Goal: Task Accomplishment & Management: Manage account settings

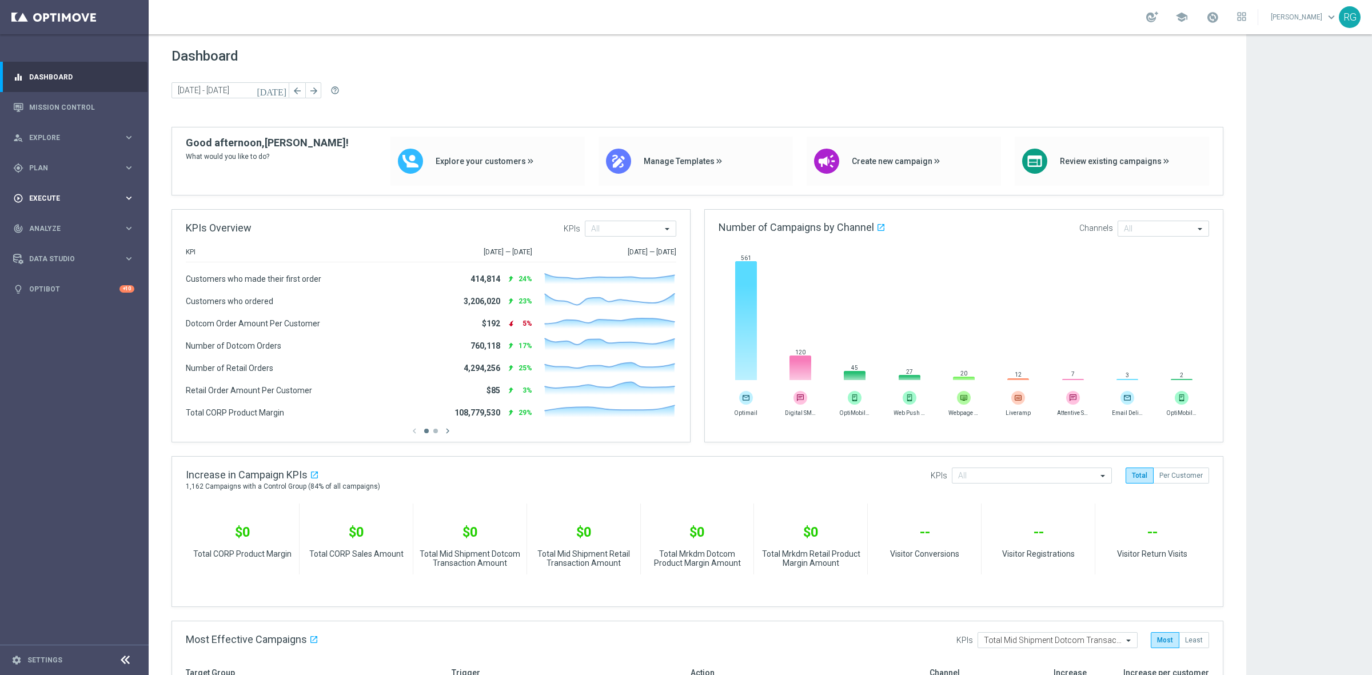
click at [47, 198] on span "Execute" at bounding box center [76, 198] width 94 height 7
click at [47, 173] on div "gps_fixed Plan keyboard_arrow_right" at bounding box center [74, 168] width 148 height 30
click at [50, 187] on link "Target Groups" at bounding box center [74, 191] width 89 height 9
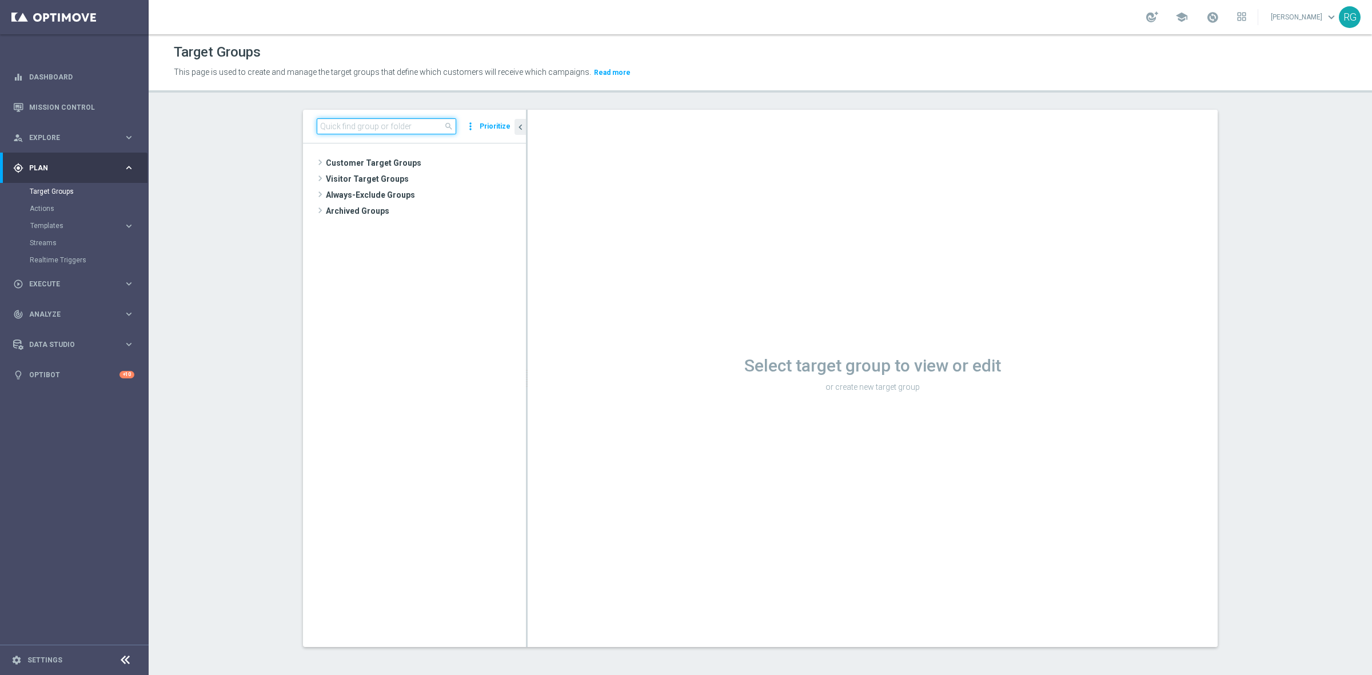
click at [337, 130] on input at bounding box center [387, 126] width 140 height 16
type input "[DATE]"
click at [401, 209] on span "[DATE] L2 Print Dotcom" at bounding box center [435, 212] width 126 height 10
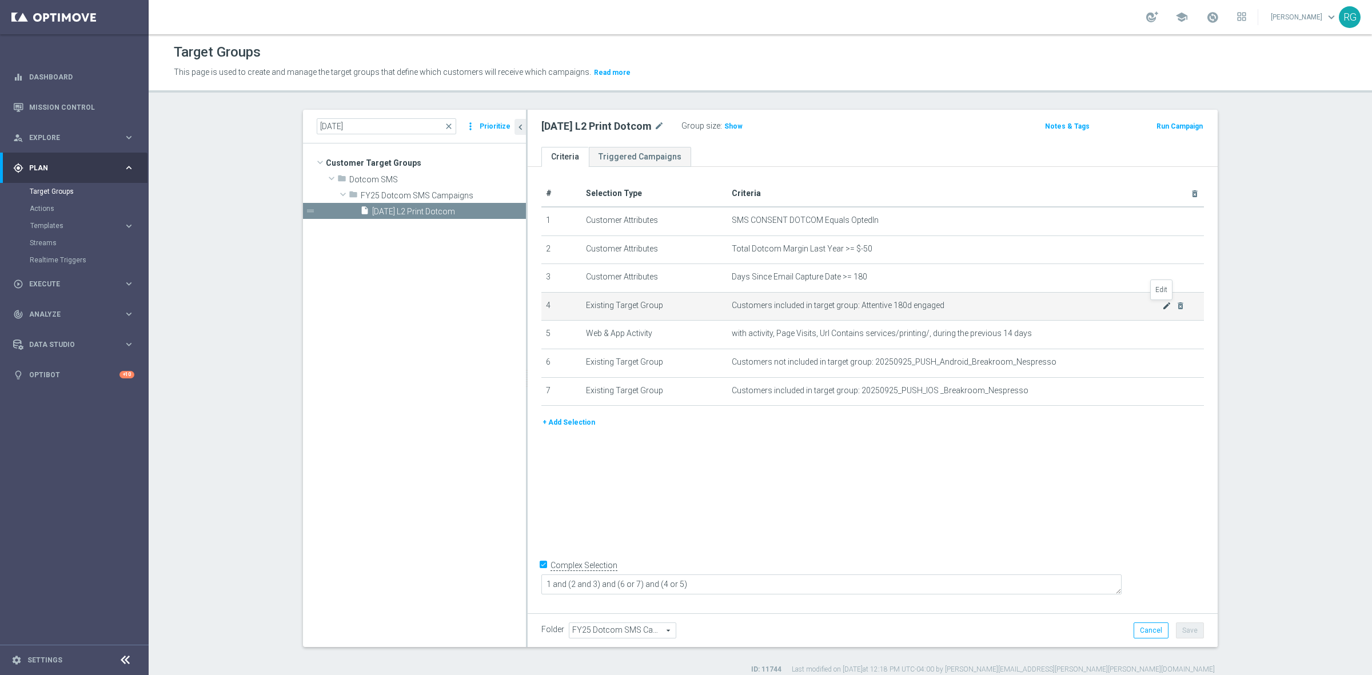
click at [1163, 306] on icon "mode_edit" at bounding box center [1167, 305] width 9 height 9
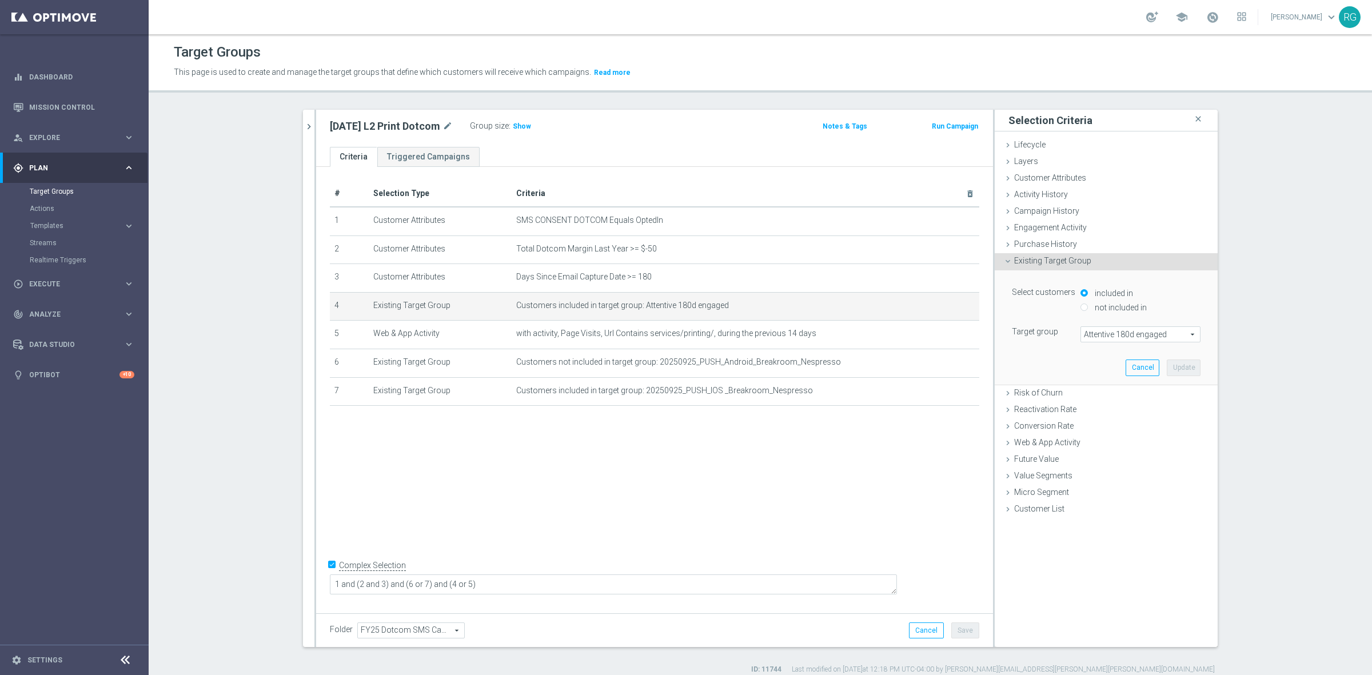
click at [1149, 341] on span "Attentive 180d engaged" at bounding box center [1140, 334] width 119 height 15
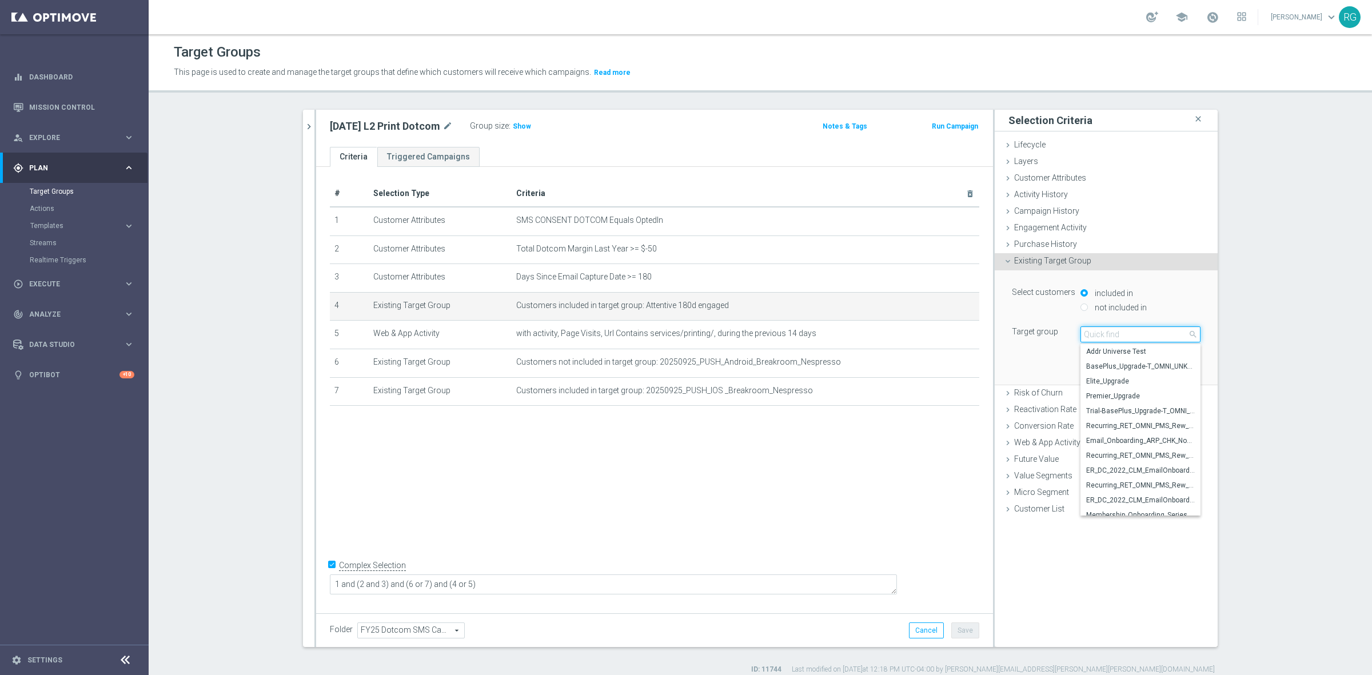
click at [1148, 333] on input "search" at bounding box center [1141, 335] width 120 height 16
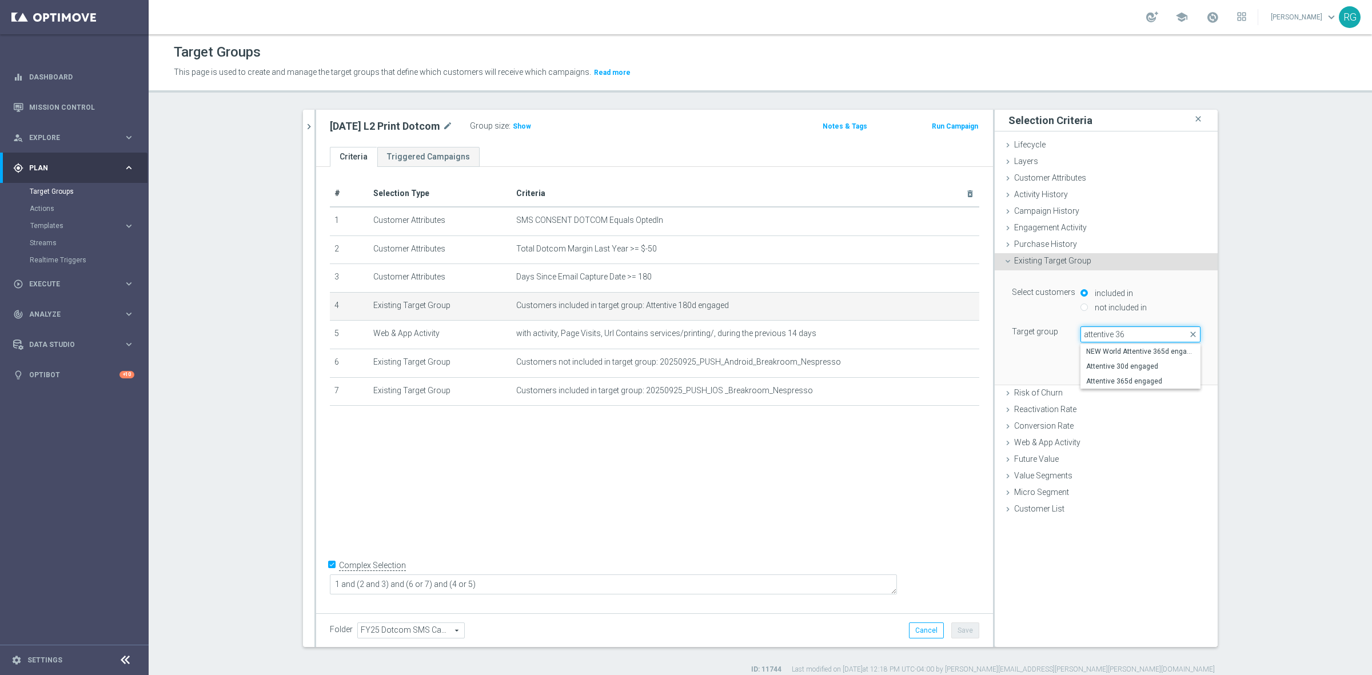
type input "attentive 365"
click at [1134, 366] on span "Attentive 365d engaged" at bounding box center [1140, 366] width 109 height 9
type input "Attentive 365d engaged"
click at [1176, 367] on button "Update" at bounding box center [1184, 368] width 34 height 16
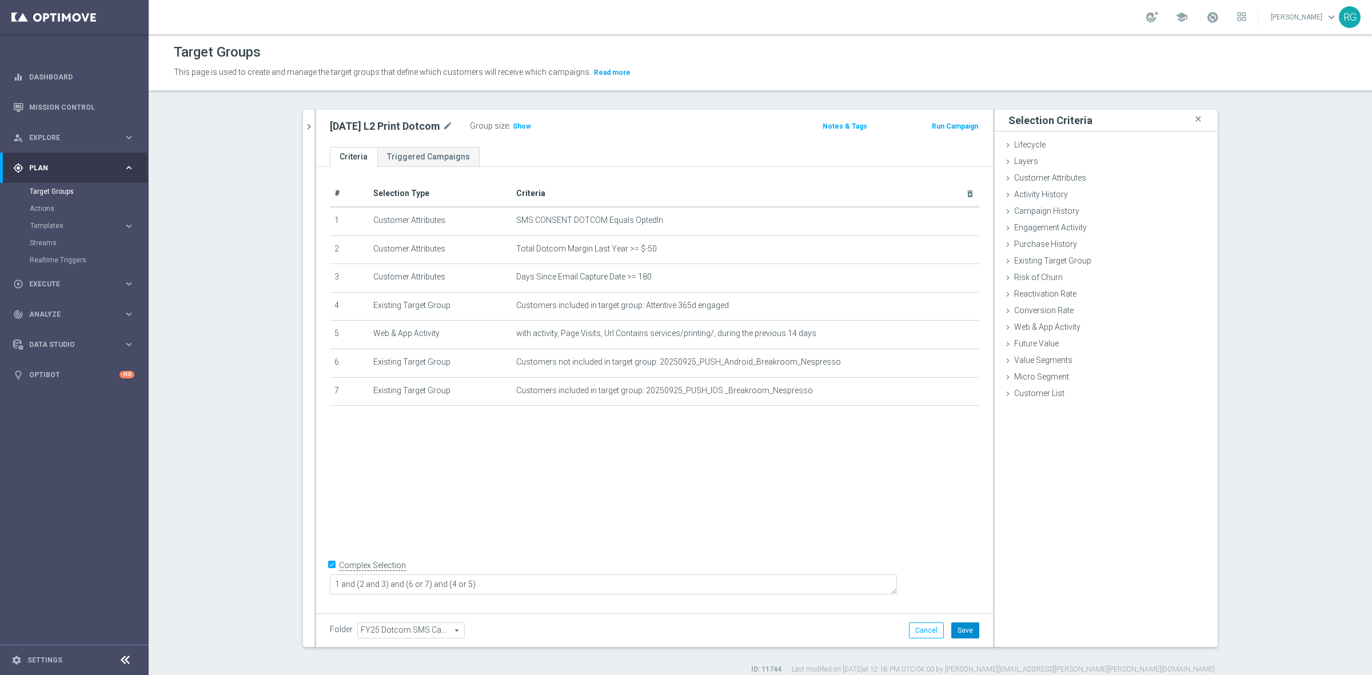
click at [967, 632] on button "Save" at bounding box center [966, 631] width 28 height 16
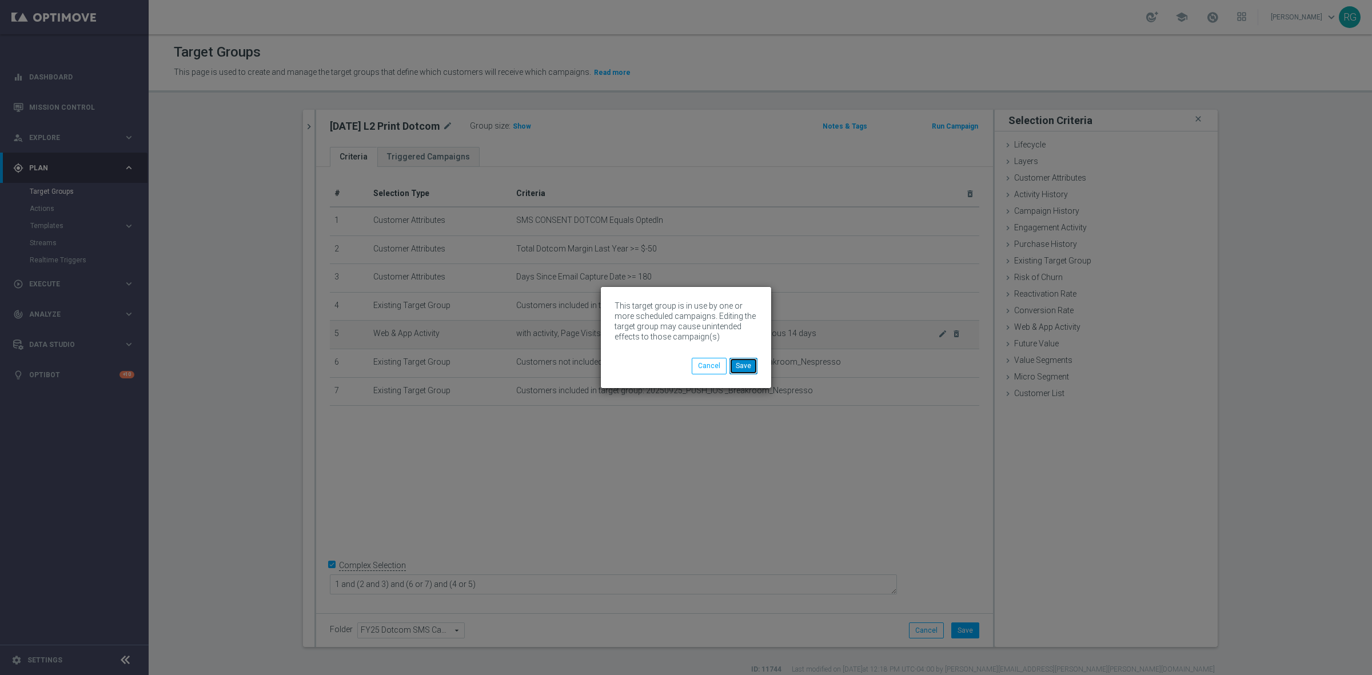
click at [746, 361] on button "Save" at bounding box center [744, 366] width 28 height 16
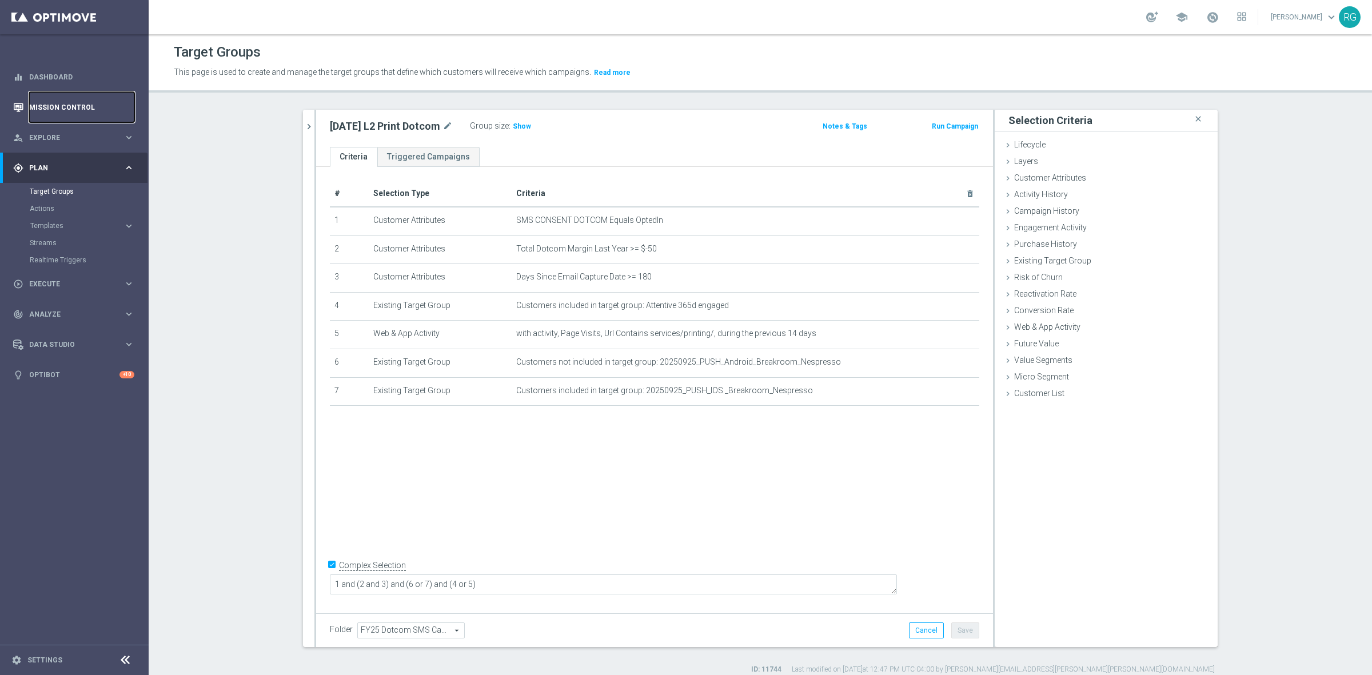
click at [89, 110] on link "Mission Control" at bounding box center [81, 107] width 105 height 30
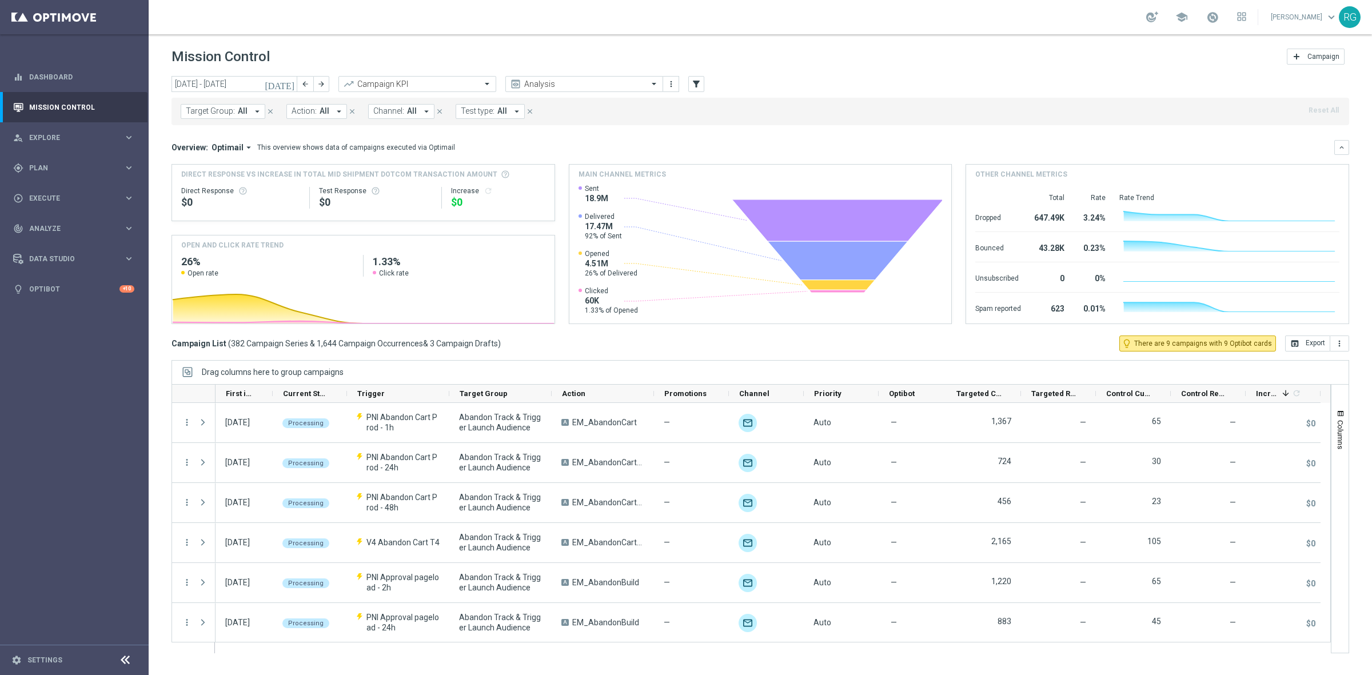
click at [290, 86] on icon "[DATE]" at bounding box center [280, 84] width 31 height 10
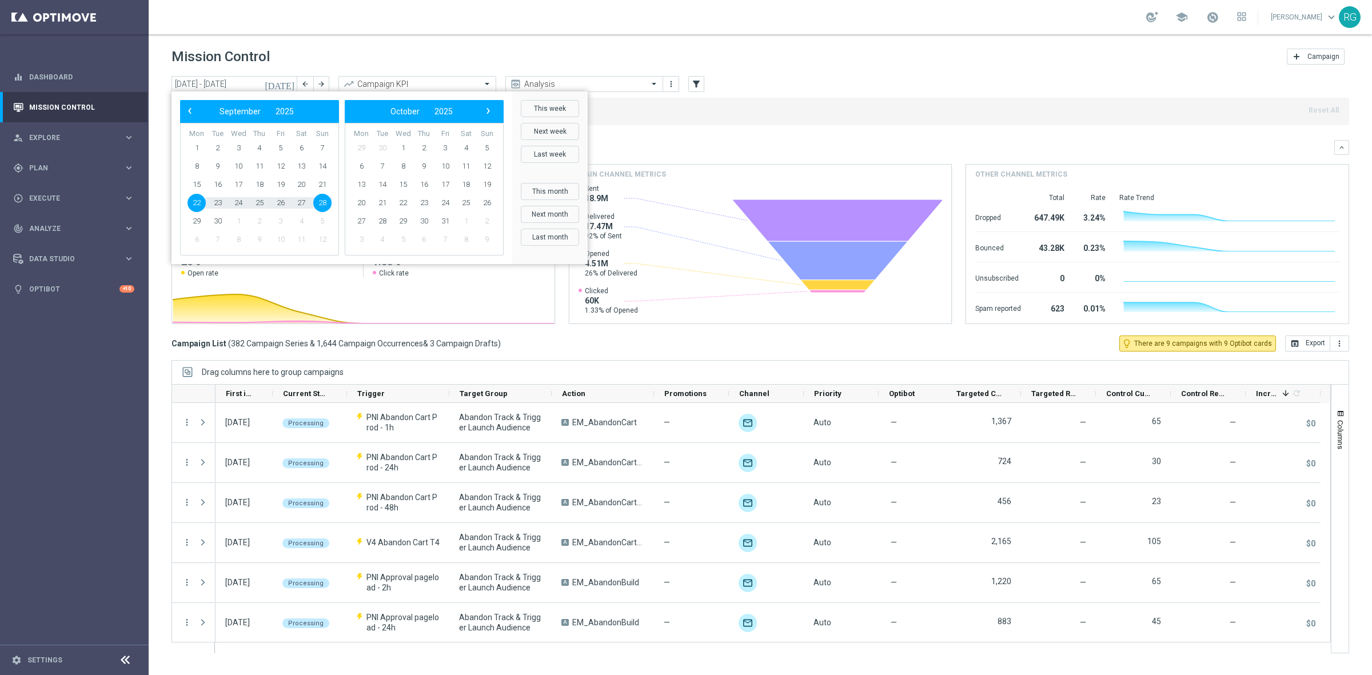
click at [867, 100] on div "Target Group: All arrow_drop_down close Action: All arrow_drop_down close Chann…" at bounding box center [761, 111] width 1178 height 27
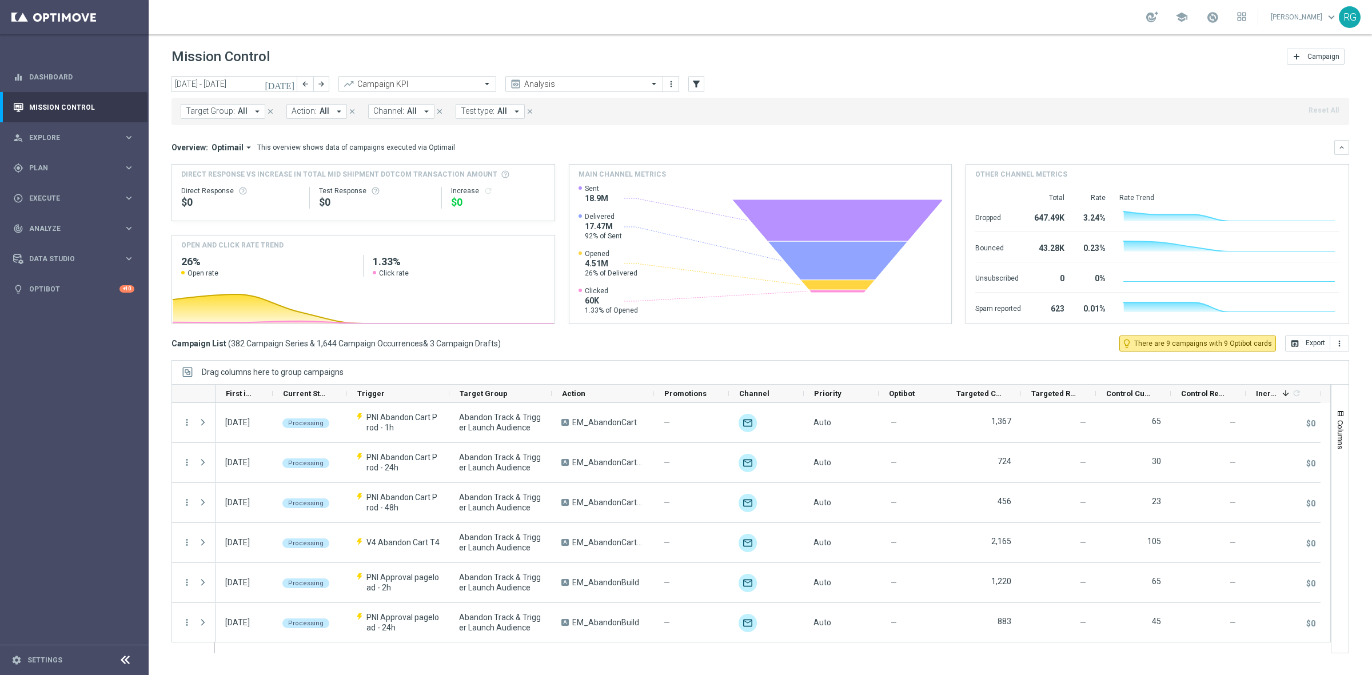
click at [292, 83] on icon "[DATE]" at bounding box center [280, 84] width 31 height 10
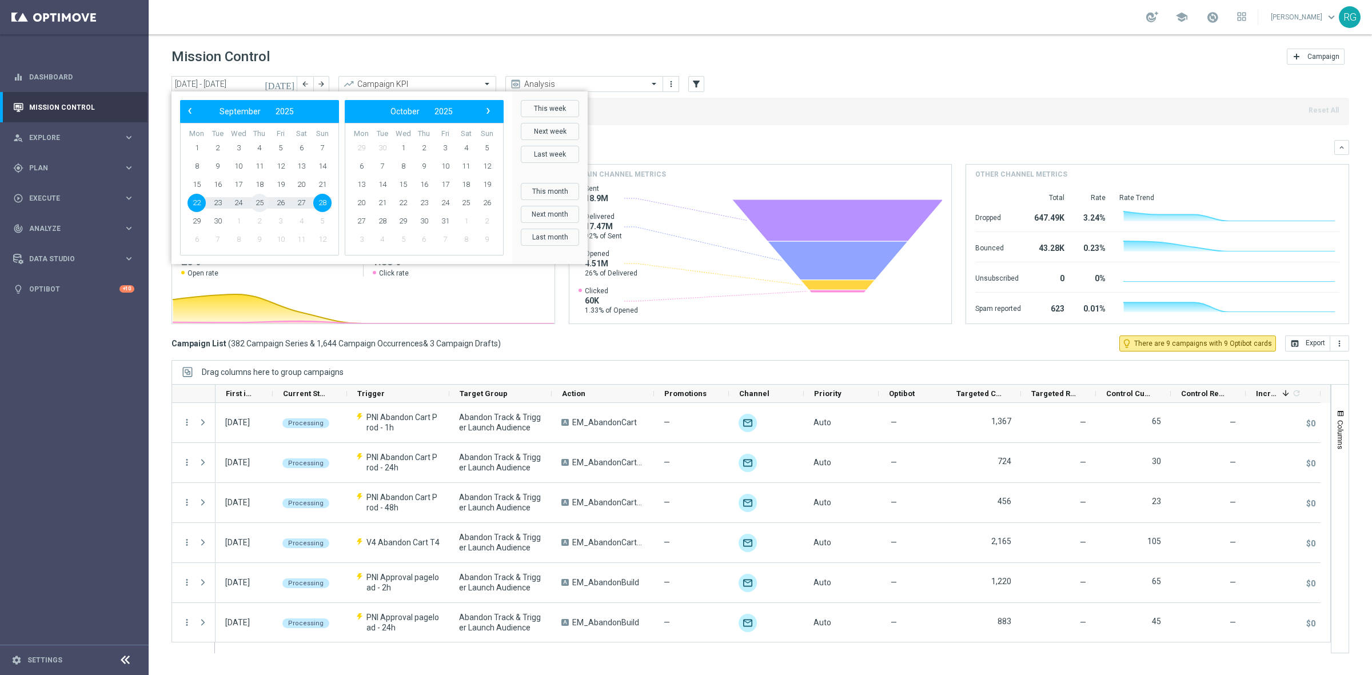
click at [264, 204] on span "25" at bounding box center [259, 203] width 18 height 18
type input "[DATE] - [DATE]"
click at [264, 204] on div "Direct Response $0 Test Response $0 Increase refresh" at bounding box center [363, 198] width 364 height 37
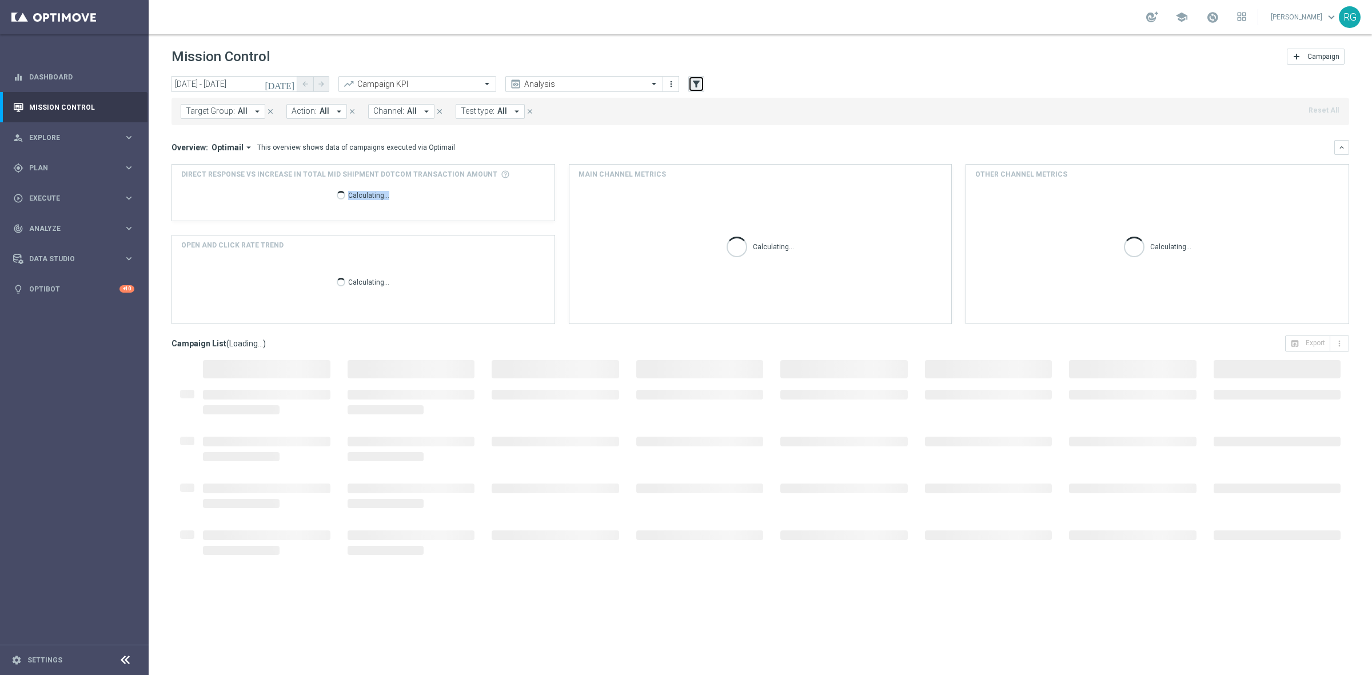
click at [696, 87] on icon "filter_alt" at bounding box center [696, 84] width 10 height 10
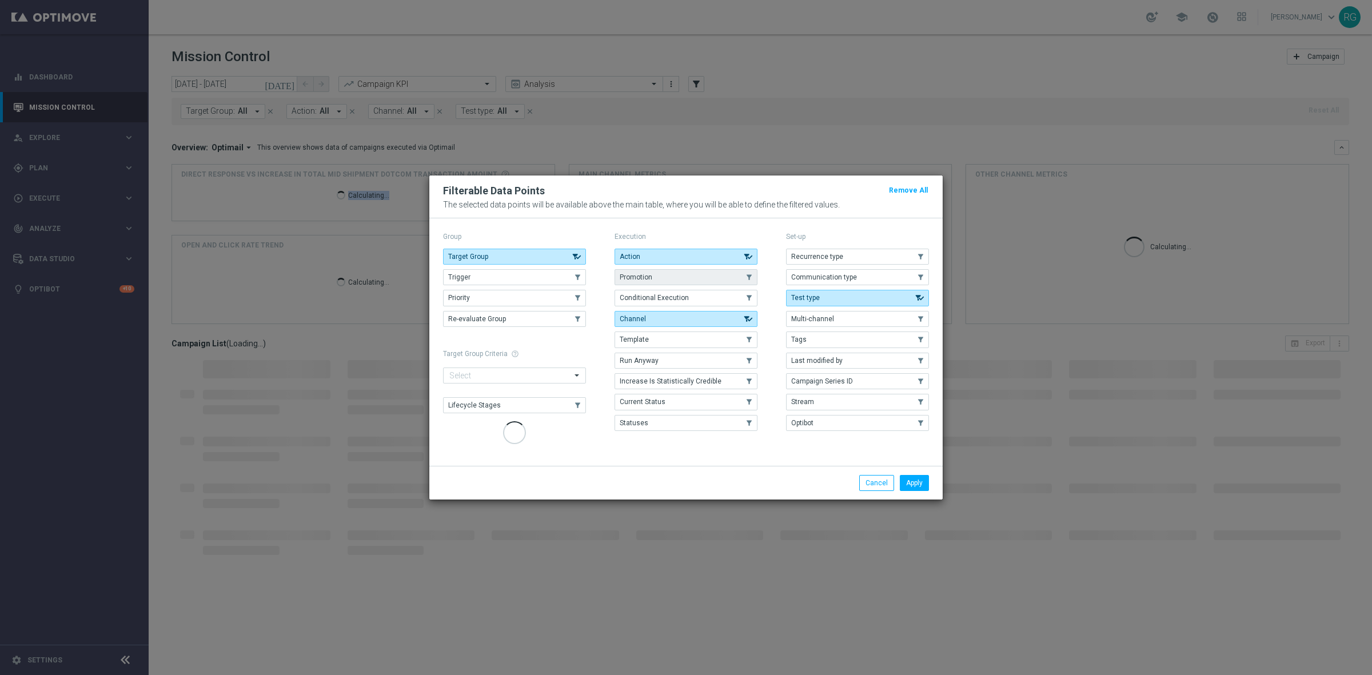
click at [500, 255] on button "Target Group" at bounding box center [514, 257] width 143 height 16
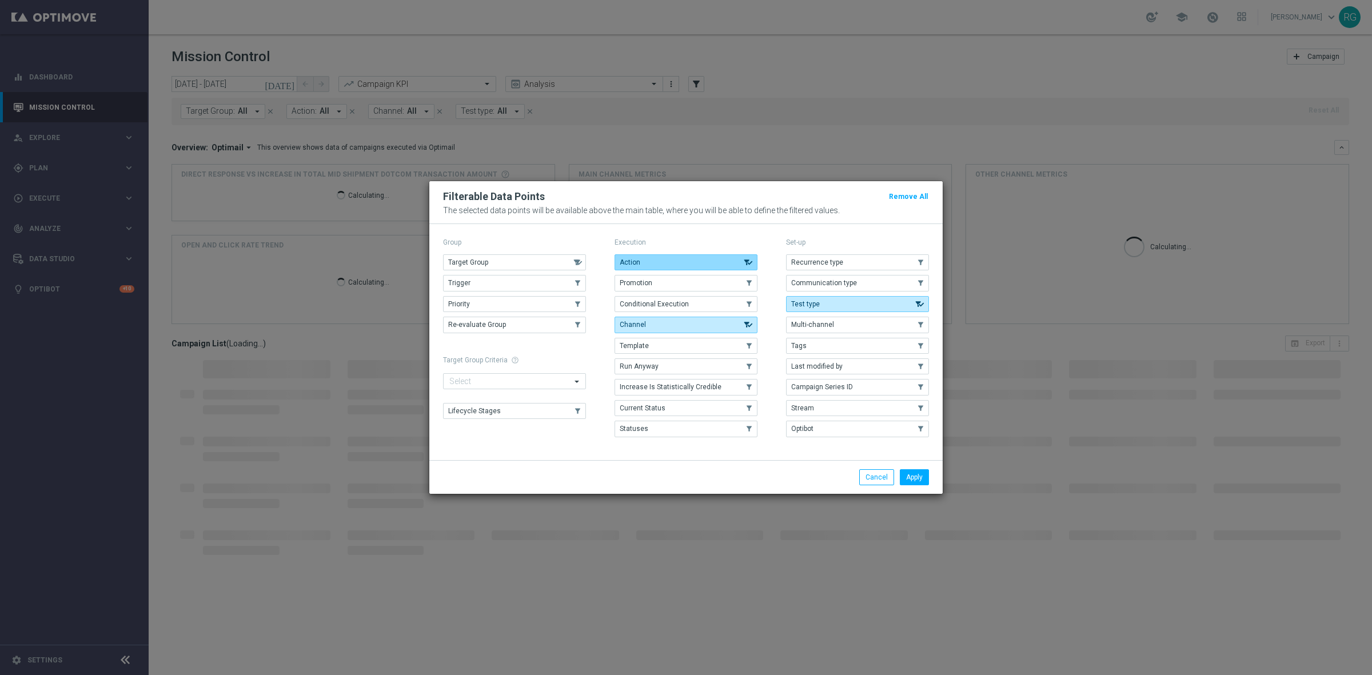
click at [708, 258] on button "Action" at bounding box center [686, 262] width 143 height 16
click at [712, 332] on button "Channel" at bounding box center [686, 325] width 143 height 16
click at [795, 300] on span "Test type" at bounding box center [805, 304] width 29 height 8
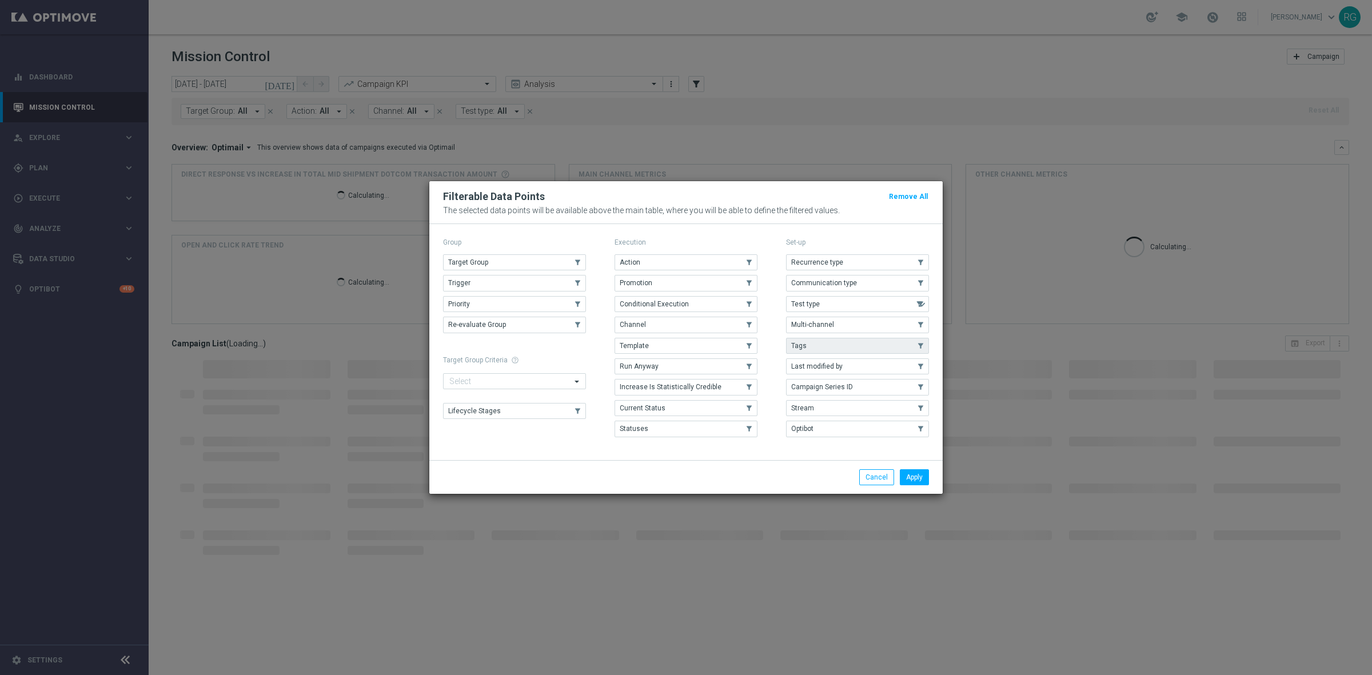
click at [801, 338] on button "Tags" at bounding box center [857, 346] width 143 height 16
click at [916, 483] on button "Apply" at bounding box center [914, 477] width 29 height 16
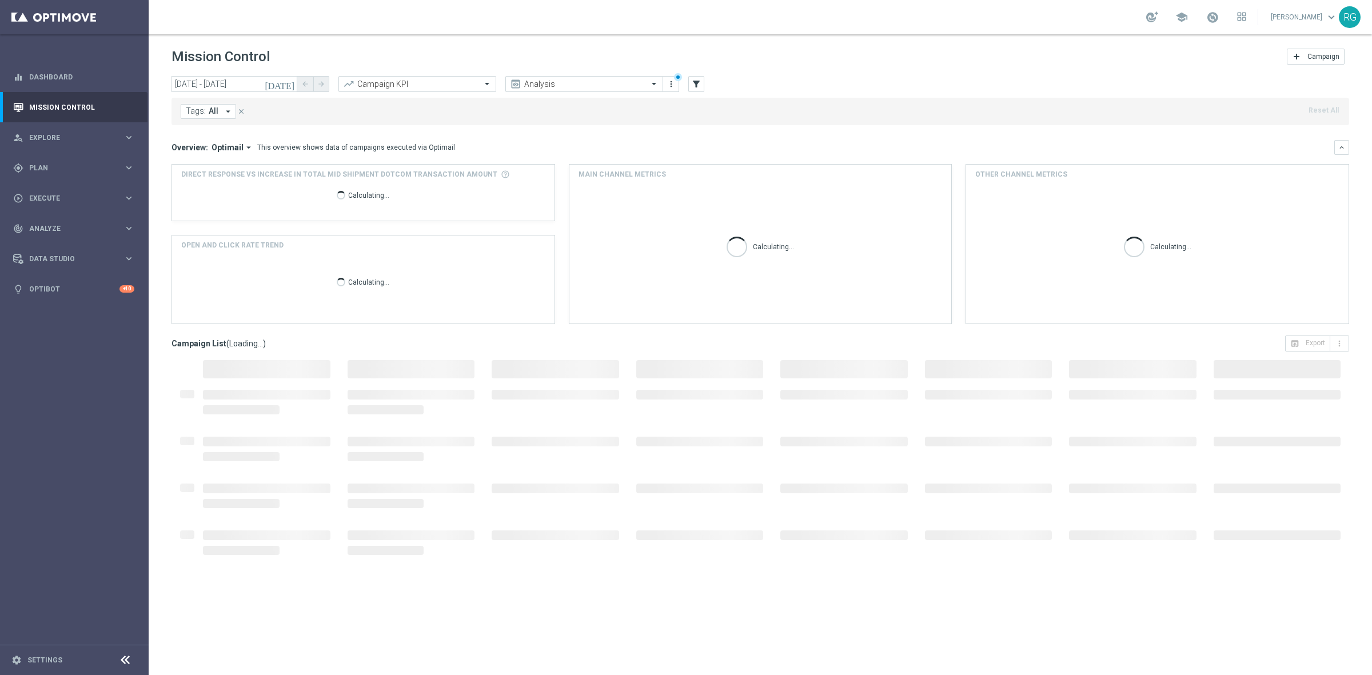
click at [213, 104] on button "Tags: All arrow_drop_down" at bounding box center [208, 111] width 55 height 15
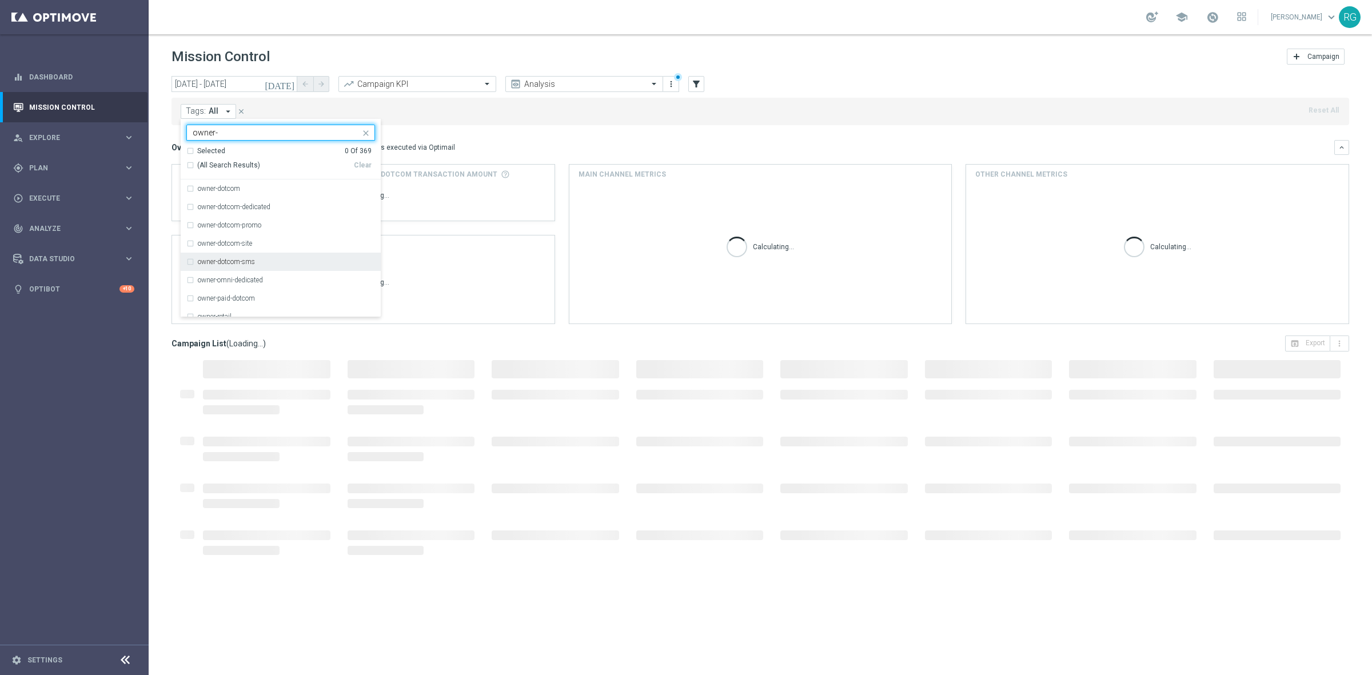
click at [277, 258] on div "owner-dotcom-sms" at bounding box center [280, 262] width 189 height 18
type input "owner-"
click at [518, 120] on div "Tags: All arrow_drop_down owner-dotcom-sms owner- Selected 1 Of 369 (All Search…" at bounding box center [761, 111] width 1178 height 27
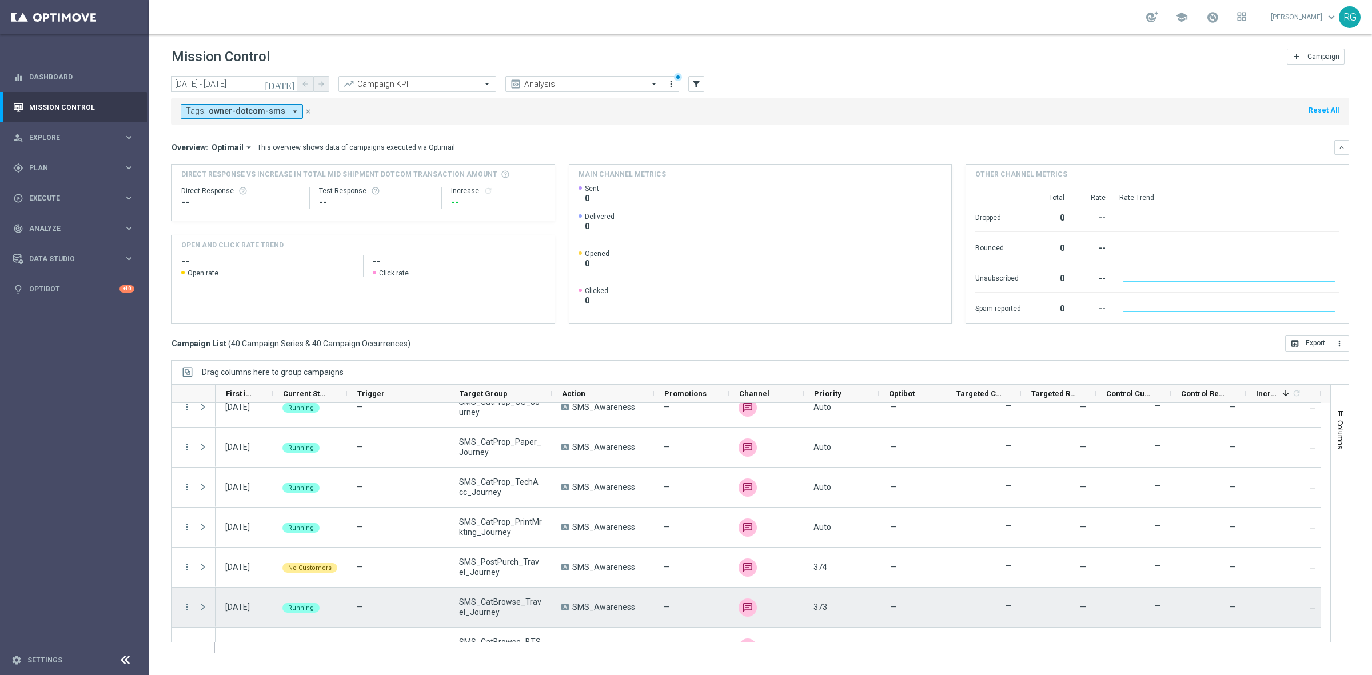
scroll to position [1362, 0]
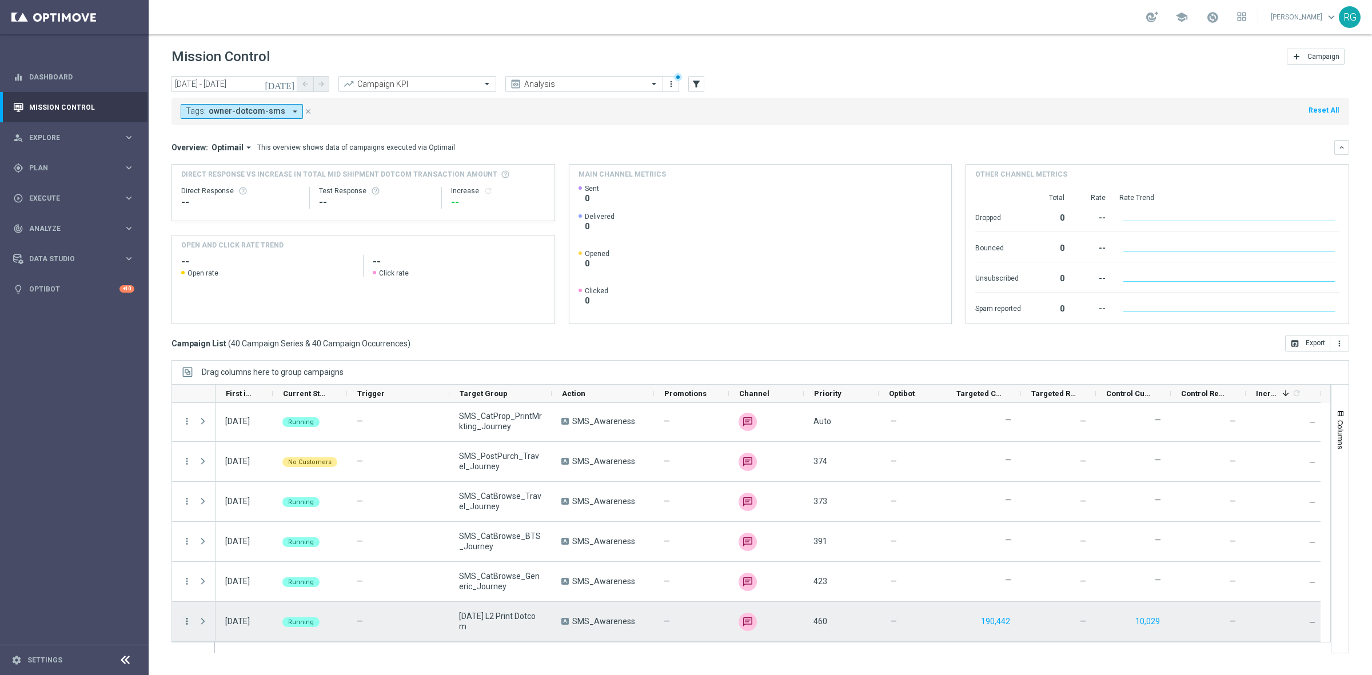
click at [190, 619] on icon "more_vert" at bounding box center [187, 621] width 10 height 10
click at [209, 596] on div "delete_forever [GEOGRAPHIC_DATA]" at bounding box center [256, 604] width 129 height 16
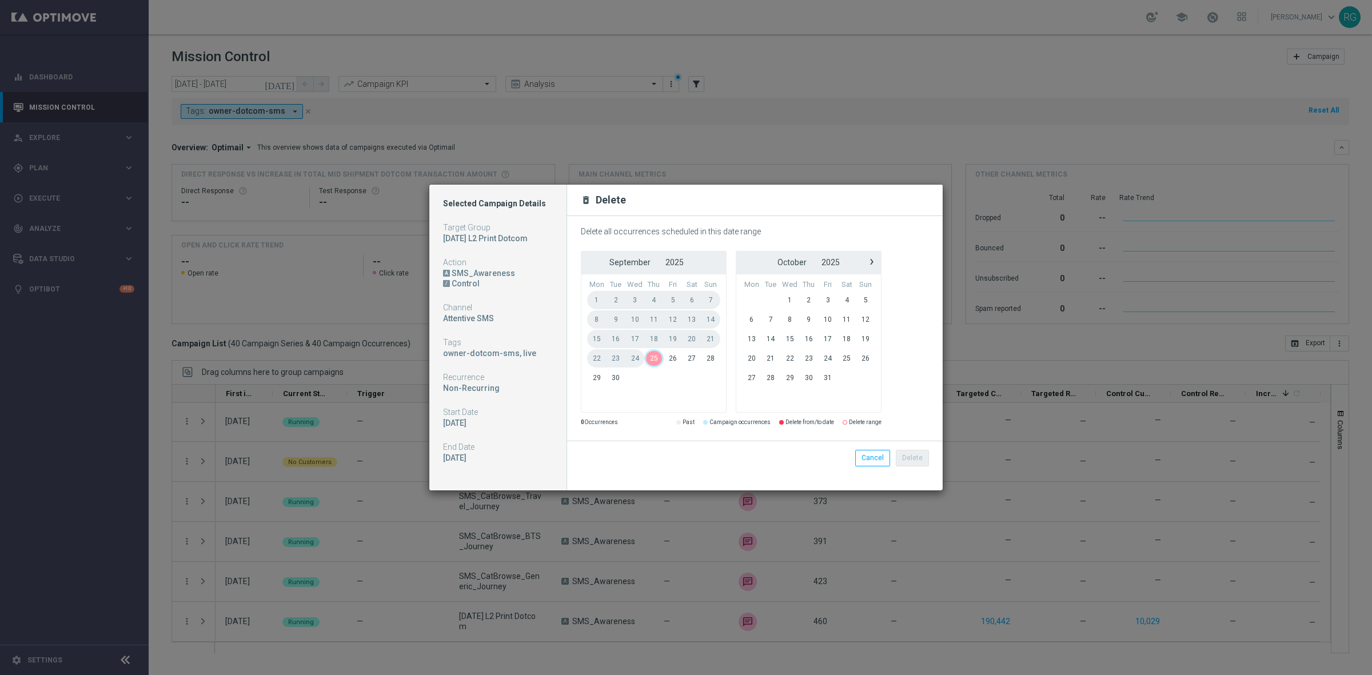
click at [656, 361] on span "25" at bounding box center [653, 358] width 19 height 18
click at [913, 458] on button "Delete" at bounding box center [912, 458] width 33 height 16
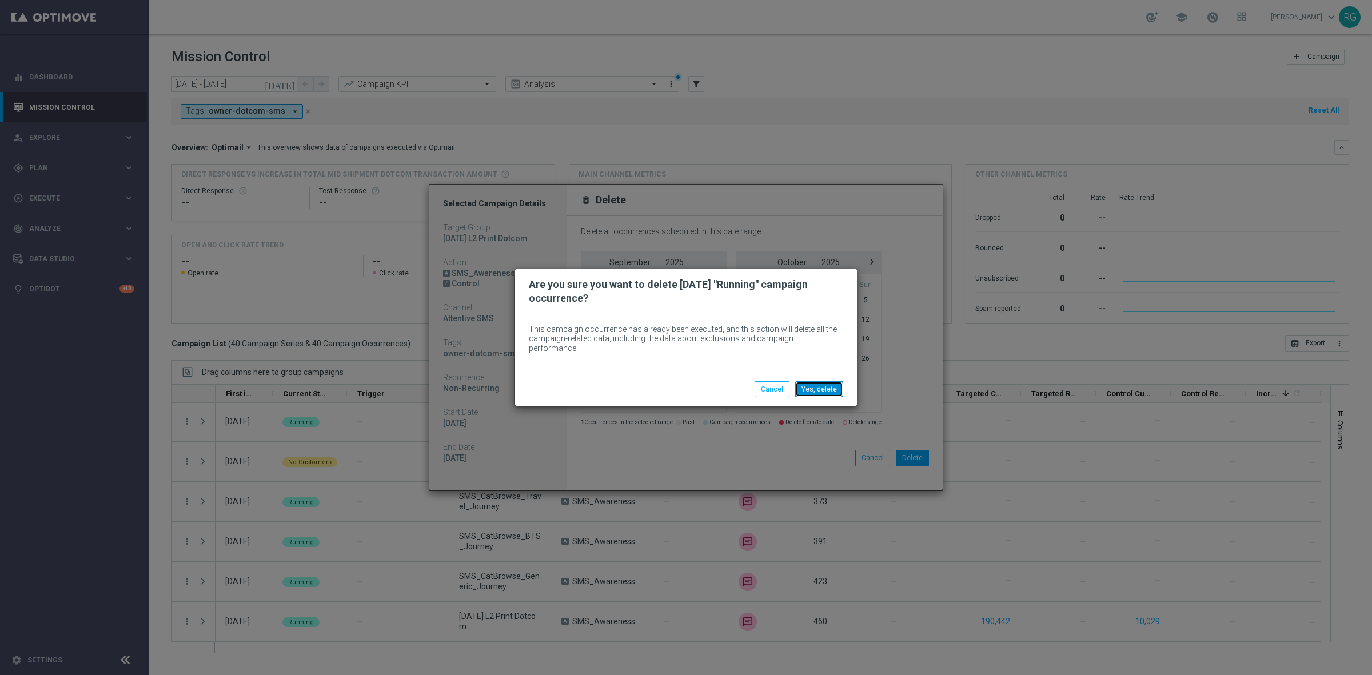
click at [822, 389] on button "Yes, delete" at bounding box center [819, 389] width 48 height 16
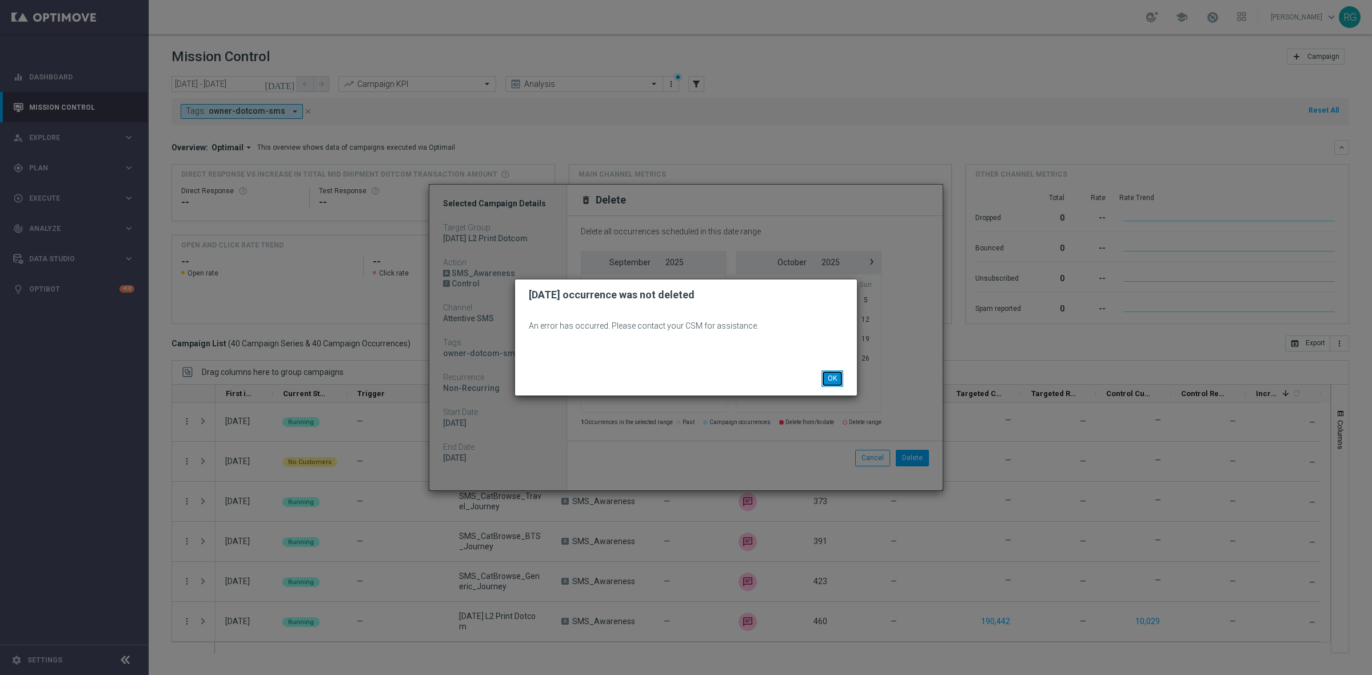
click at [835, 379] on button "OK" at bounding box center [833, 379] width 22 height 16
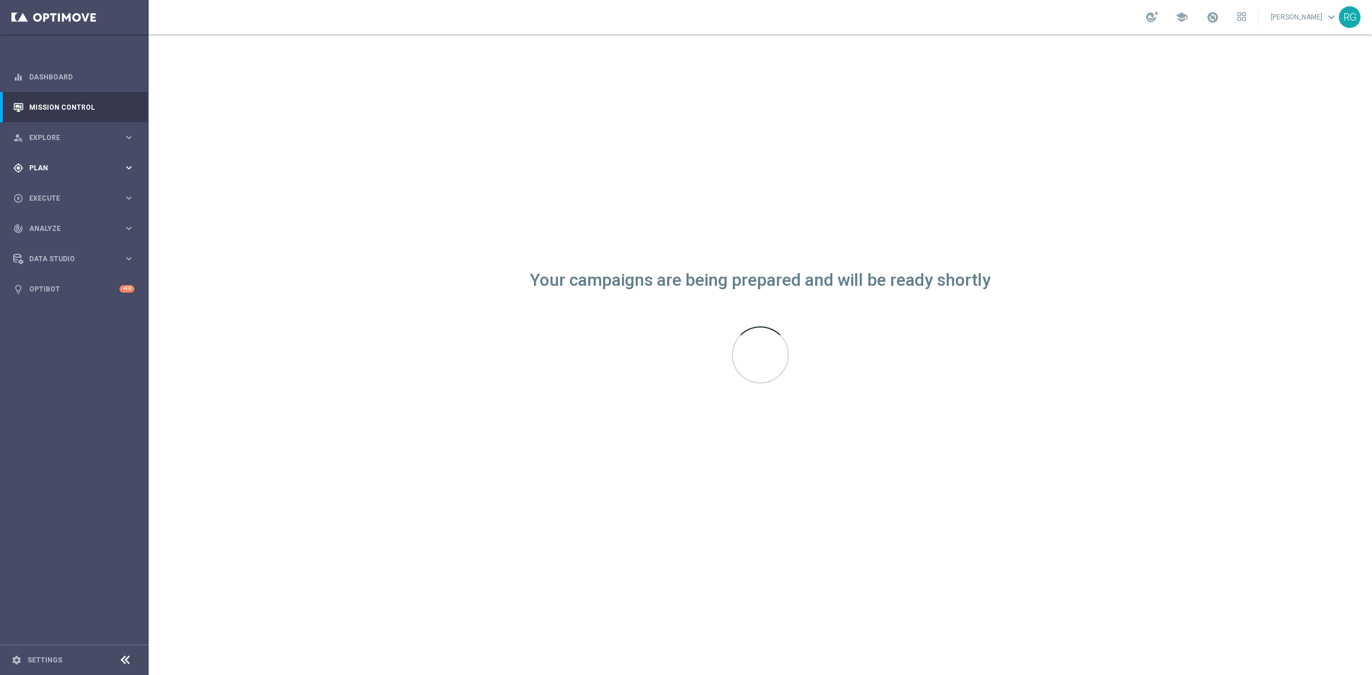
click at [56, 175] on div "gps_fixed Plan keyboard_arrow_right" at bounding box center [74, 168] width 148 height 30
drag, startPoint x: 63, startPoint y: 192, endPoint x: 129, endPoint y: 145, distance: 81.1
click at [63, 192] on link "Target Groups" at bounding box center [74, 191] width 89 height 9
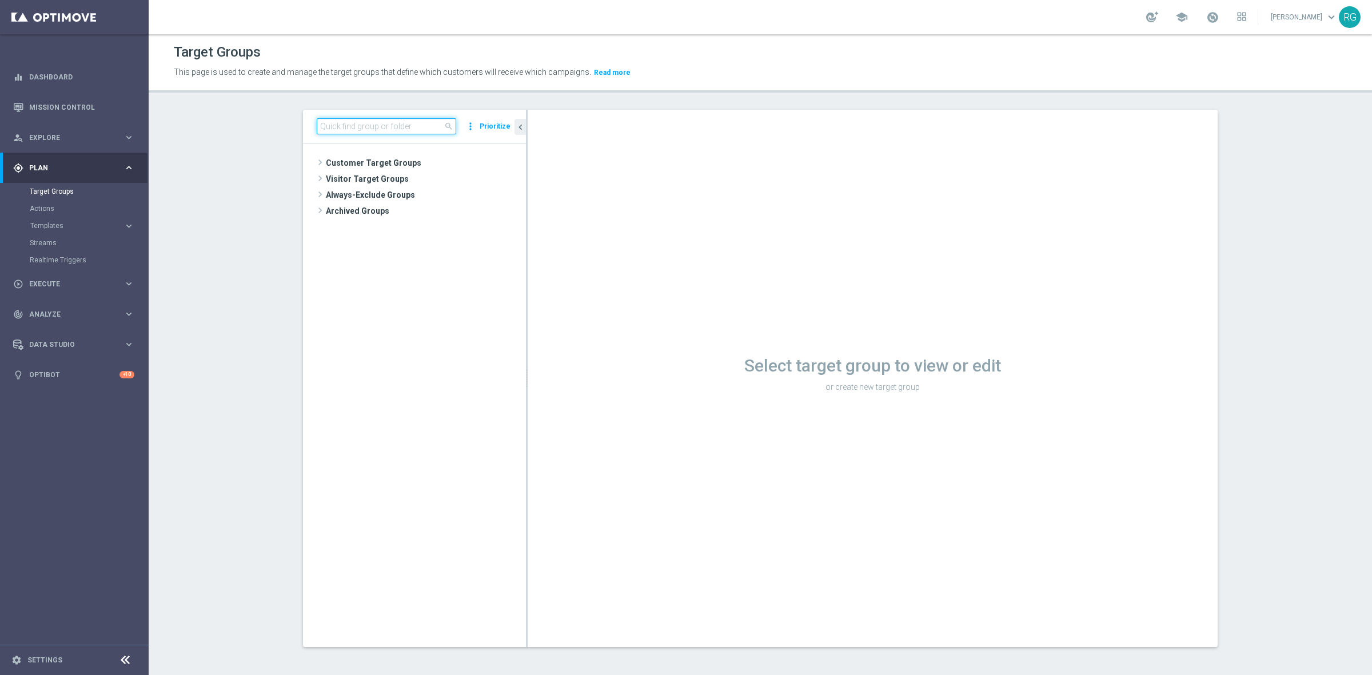
click at [389, 133] on input at bounding box center [387, 126] width 140 height 16
type input "[DATE]"
click at [423, 210] on span "[DATE] L2 Print Dotcom" at bounding box center [435, 212] width 126 height 10
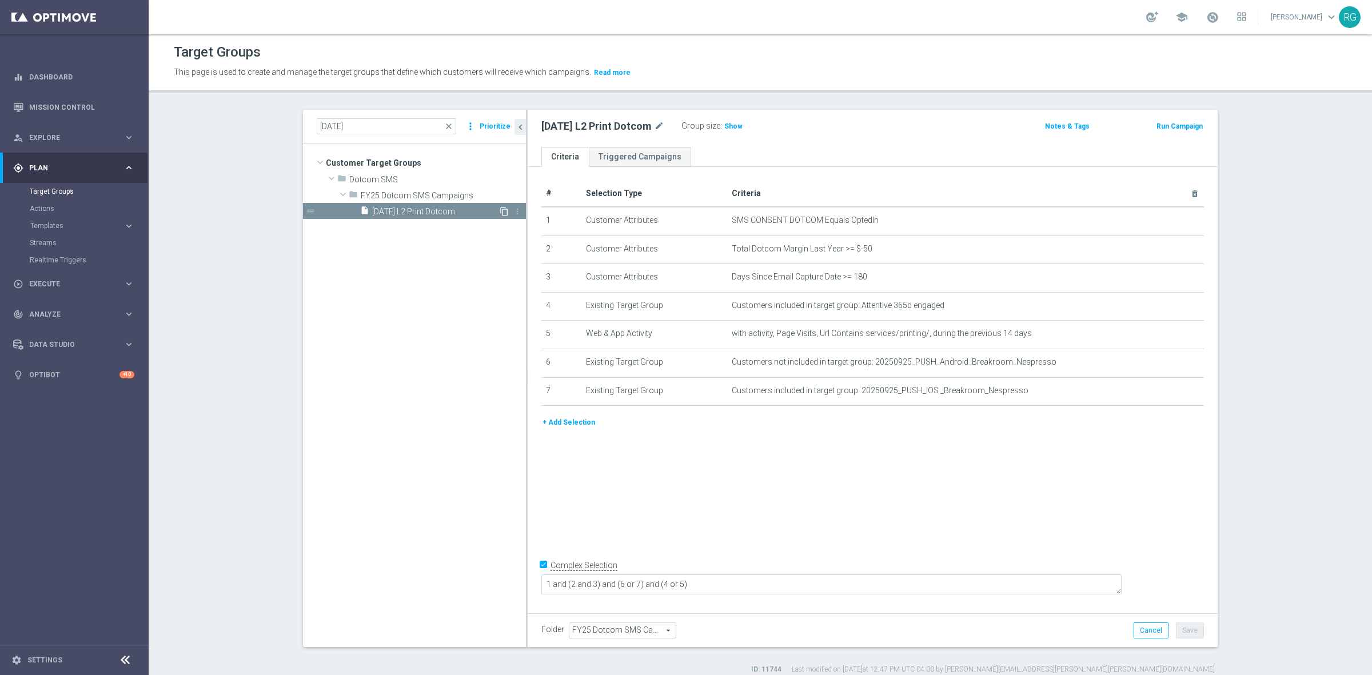
click at [500, 210] on icon "content_copy" at bounding box center [504, 211] width 9 height 9
click at [500, 209] on icon "content_copy" at bounding box center [504, 211] width 9 height 9
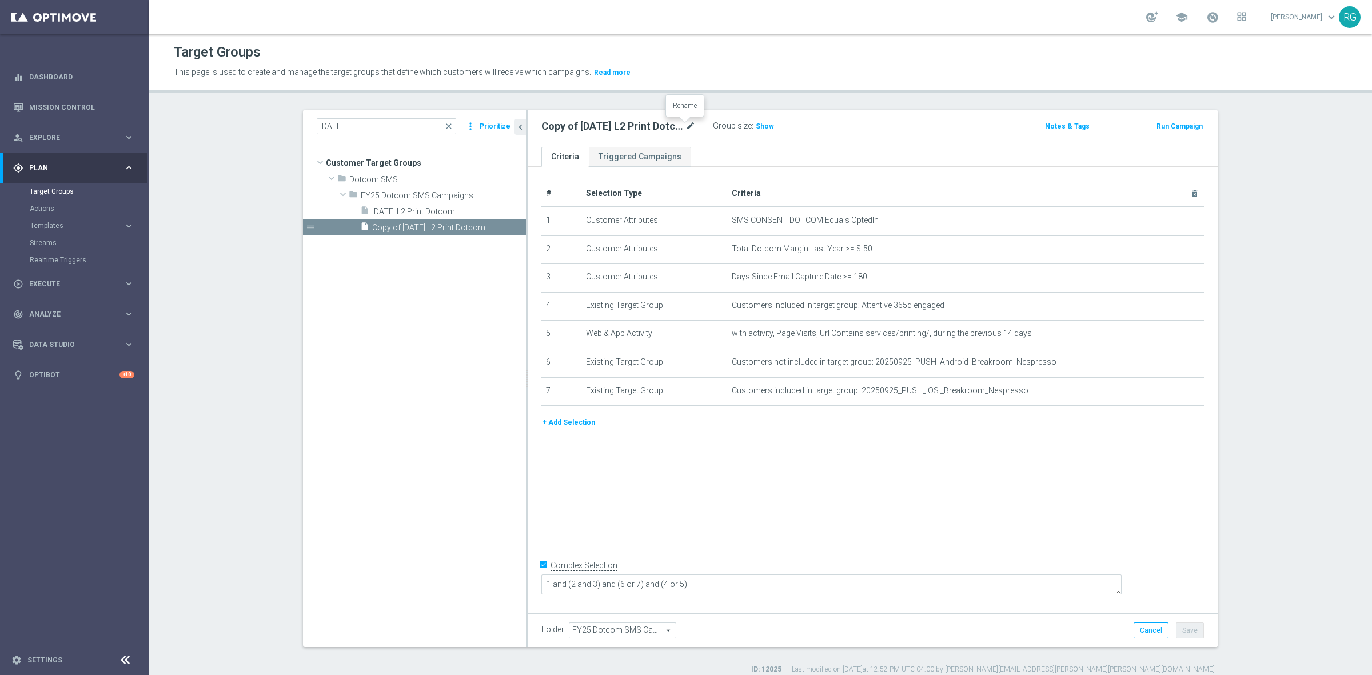
click at [686, 125] on icon "mode_edit" at bounding box center [691, 127] width 10 height 14
click at [564, 126] on input "Copy of 9.25.25 L2 Print Dotcom" at bounding box center [619, 128] width 154 height 16
drag, startPoint x: 567, startPoint y: 129, endPoint x: 530, endPoint y: 129, distance: 37.2
click at [533, 129] on div "Copy of 9.25.25 L2 Print Dotcom" at bounding box center [619, 128] width 172 height 16
click at [648, 133] on input "[DATE] L2 Print Dotcom" at bounding box center [619, 128] width 154 height 16
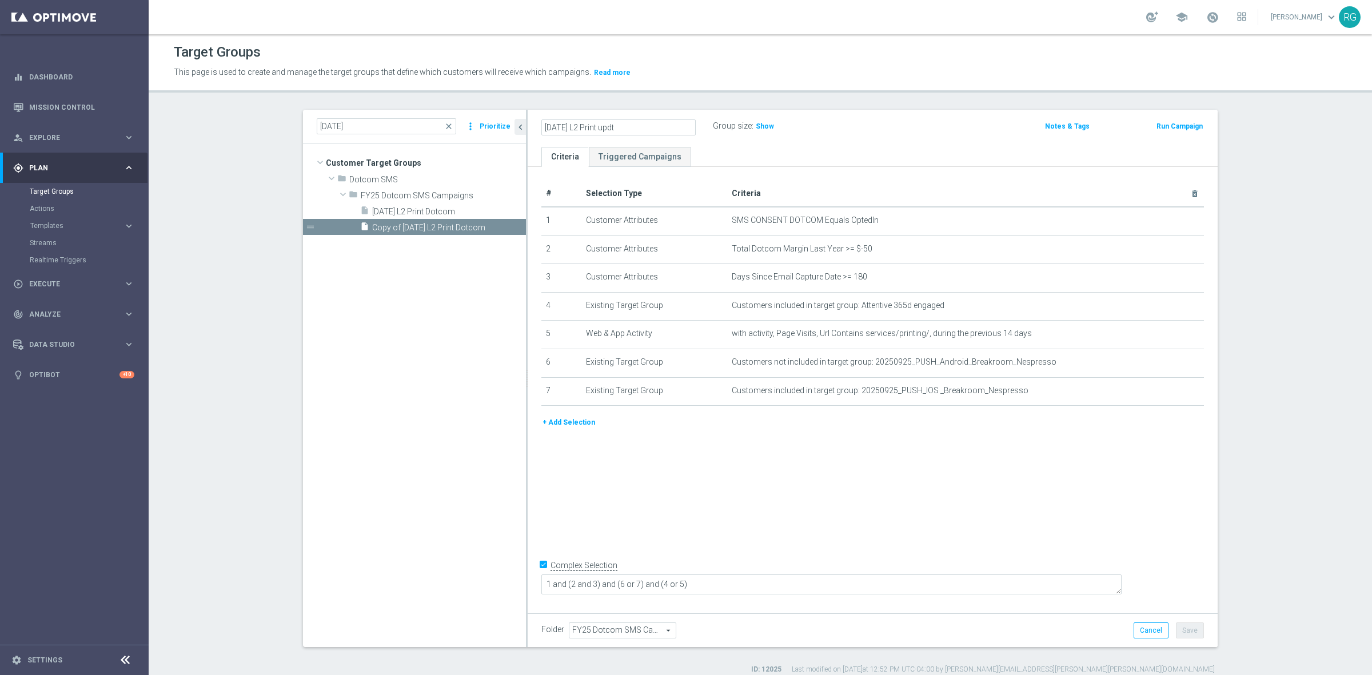
click at [650, 133] on input "9.25.25 L2 Print updt" at bounding box center [619, 128] width 154 height 16
type input "9.25.25 L2 Print updated"
click at [878, 118] on div "9.25.25 L2 Print updated Group size : Show" at bounding box center [759, 126] width 453 height 17
drag, startPoint x: 1193, startPoint y: 630, endPoint x: 1208, endPoint y: 611, distance: 24.1
click at [1196, 627] on button "Save" at bounding box center [1190, 631] width 28 height 16
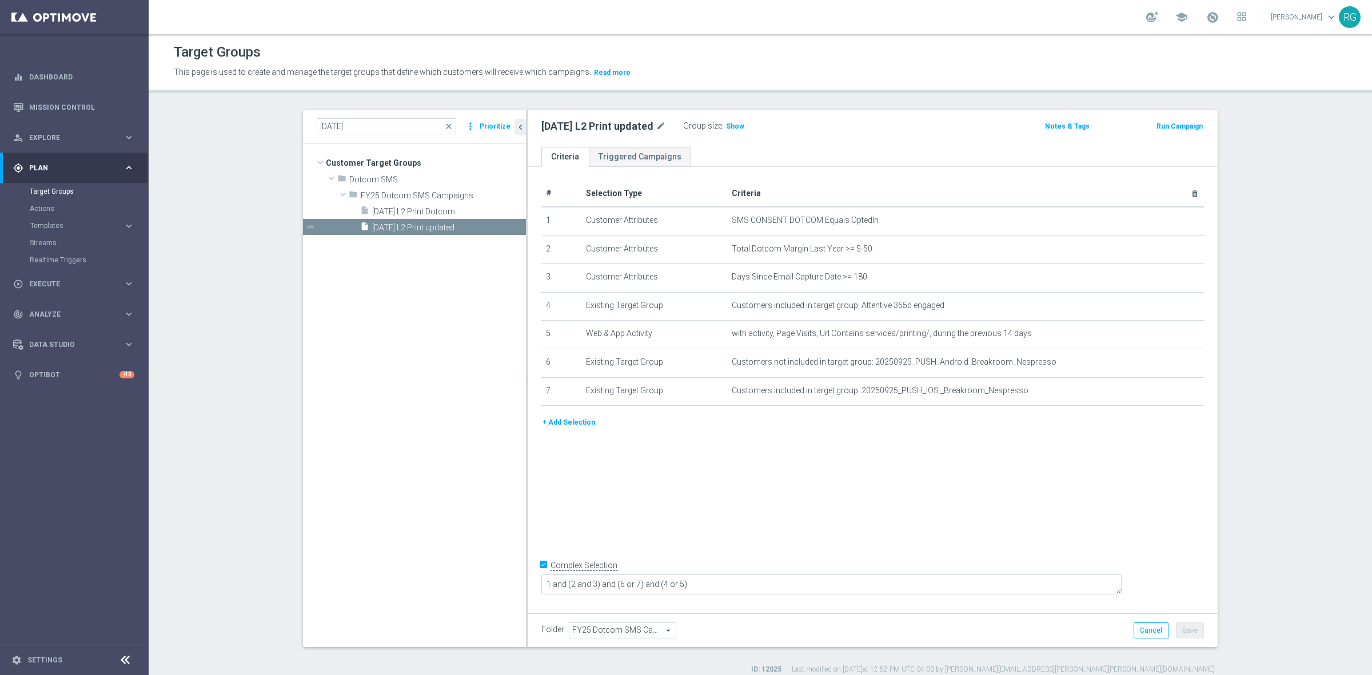
drag, startPoint x: 649, startPoint y: 124, endPoint x: 535, endPoint y: 121, distance: 113.8
click at [535, 121] on div "9.25.25 L2 Print updated mode_edit Group size : Show" at bounding box center [759, 126] width 453 height 16
click at [738, 130] on h3 "Show" at bounding box center [735, 126] width 21 height 13
click at [495, 121] on button "Prioritize" at bounding box center [495, 126] width 34 height 15
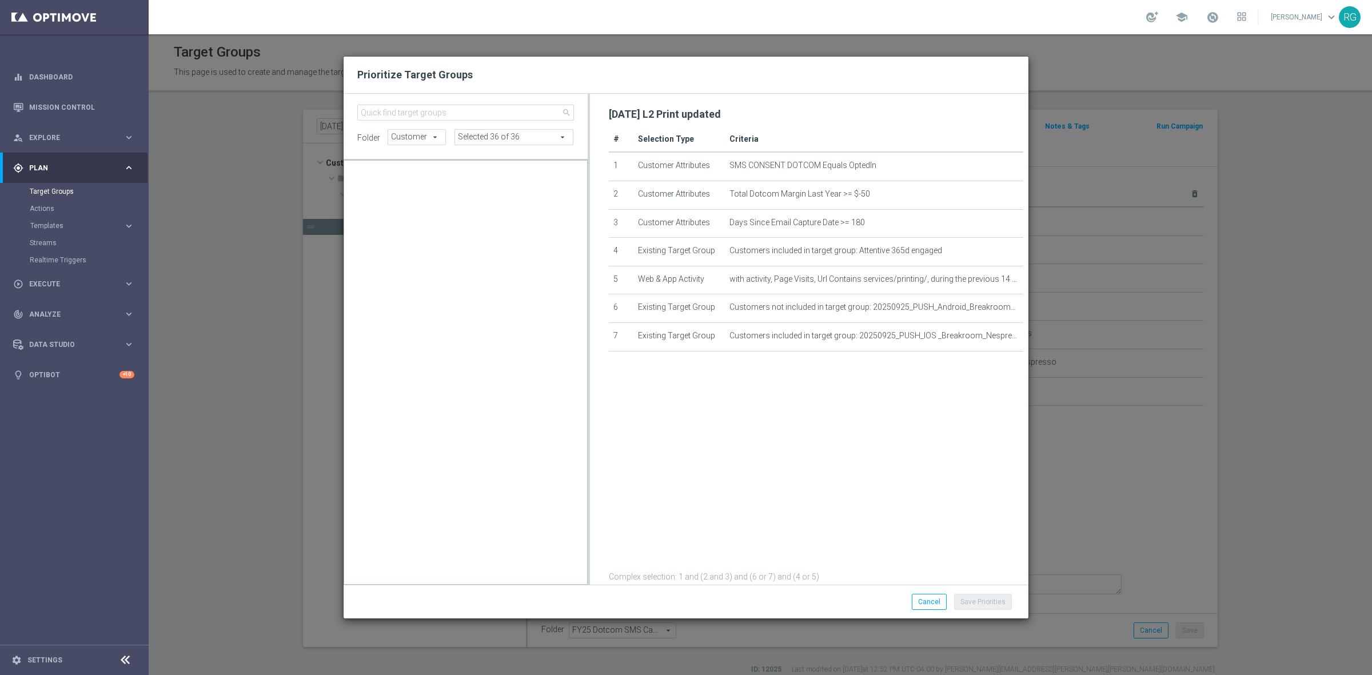
scroll to position [18653, 0]
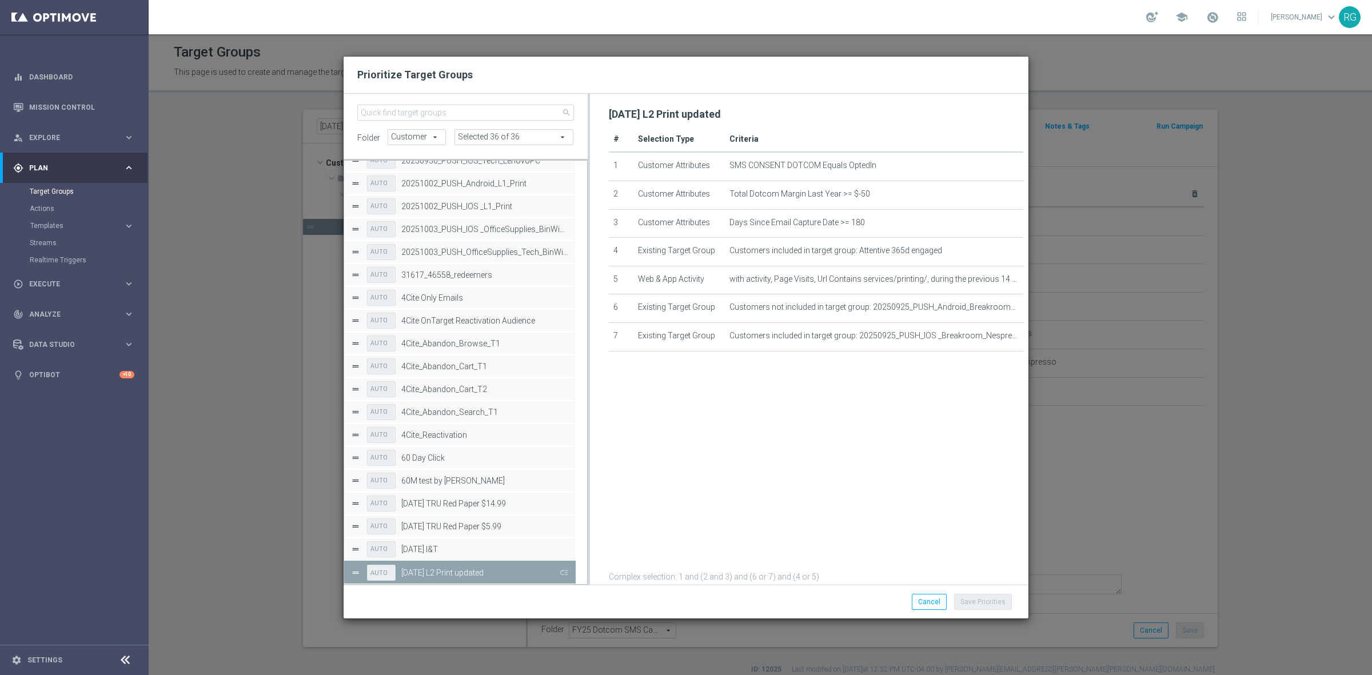
click at [564, 576] on button "Press SPACE to deselect this row." at bounding box center [563, 572] width 11 height 17
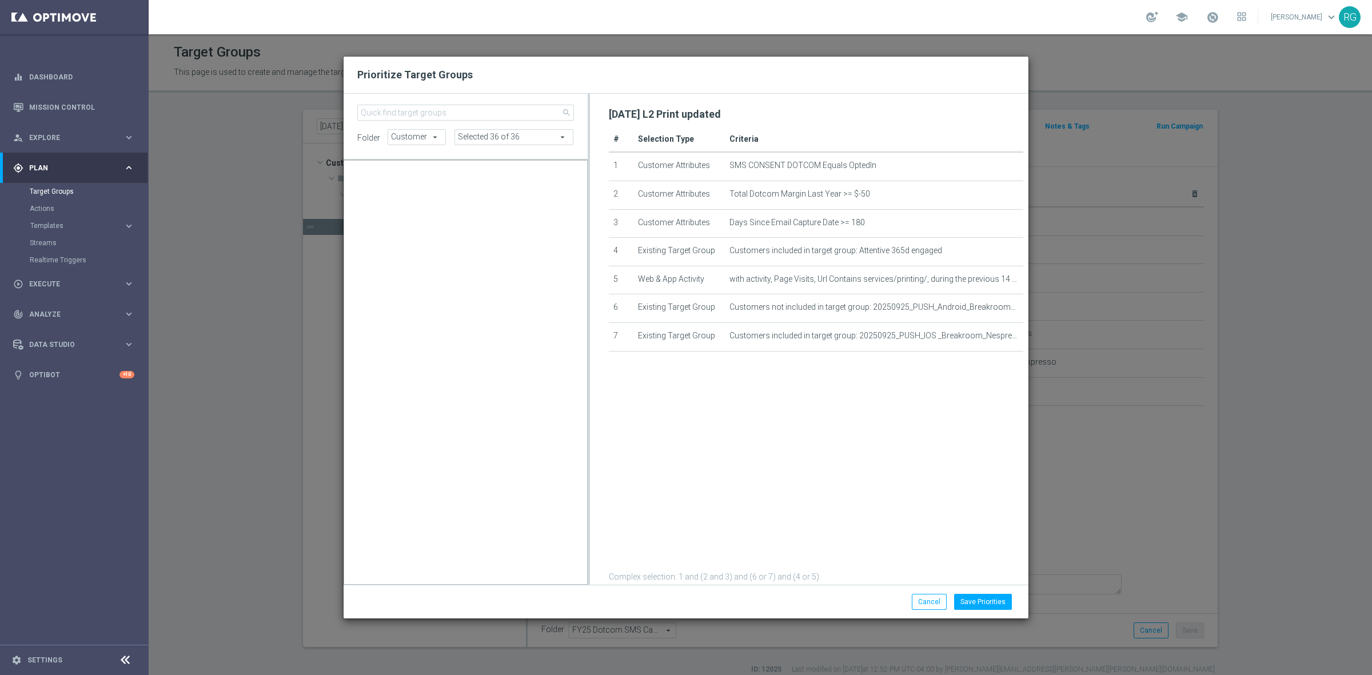
scroll to position [10762, 0]
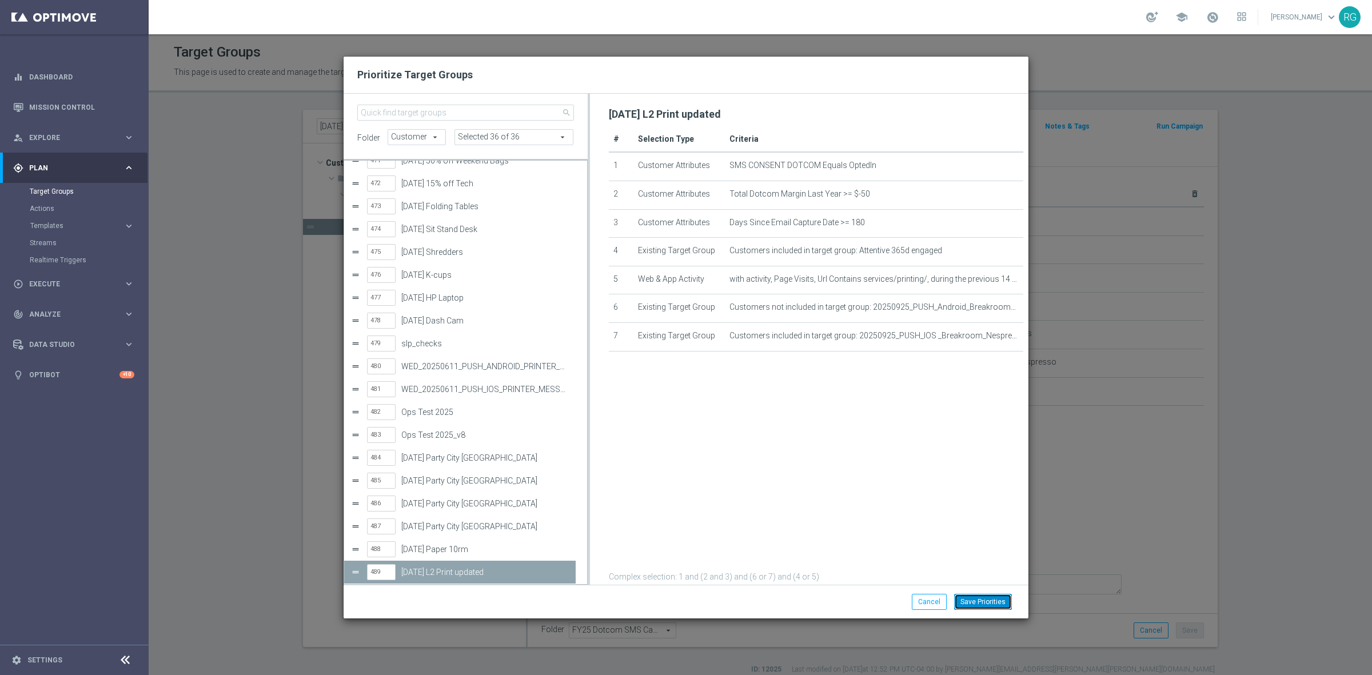
click at [978, 598] on button "Save Priorities" at bounding box center [983, 602] width 58 height 16
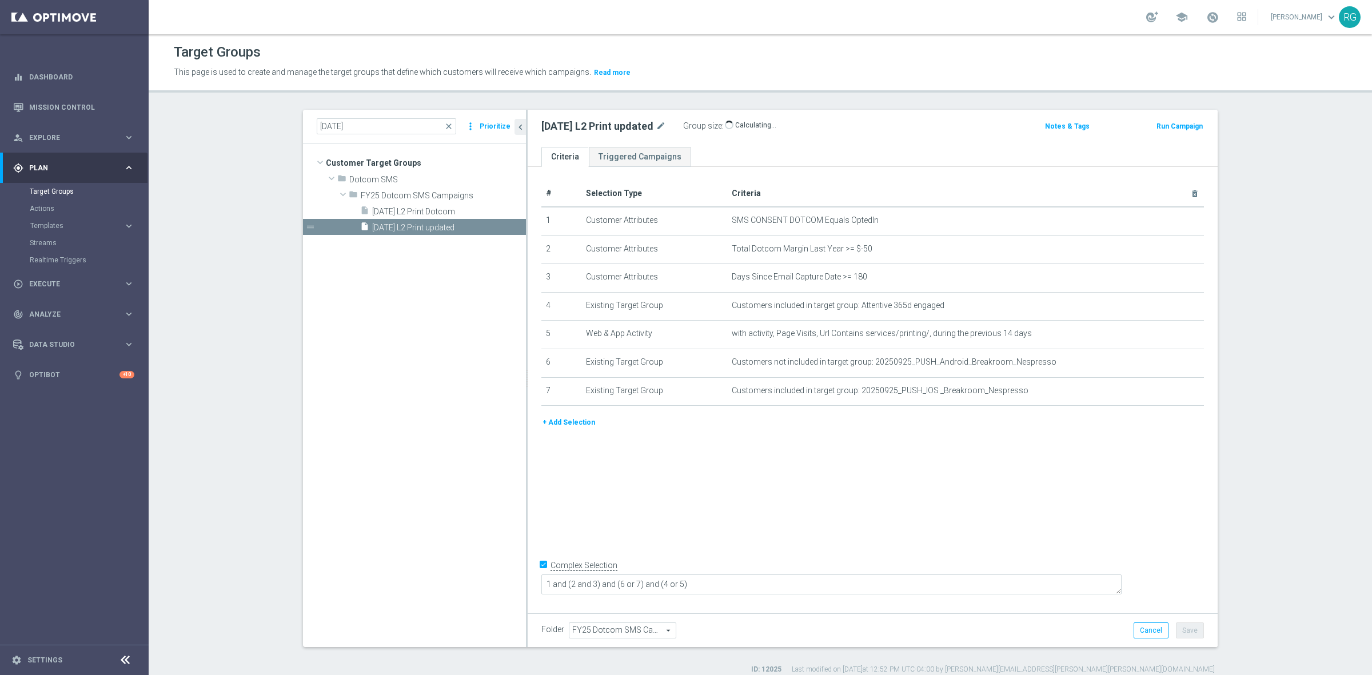
click at [778, 83] on header "Target Groups This page is used to create and manage the target groups that def…" at bounding box center [761, 63] width 1224 height 58
click at [54, 282] on span "Execute" at bounding box center [76, 284] width 94 height 7
drag, startPoint x: 58, startPoint y: 221, endPoint x: 142, endPoint y: 197, distance: 86.7
click at [58, 221] on link "Campaign Builder" at bounding box center [74, 221] width 89 height 9
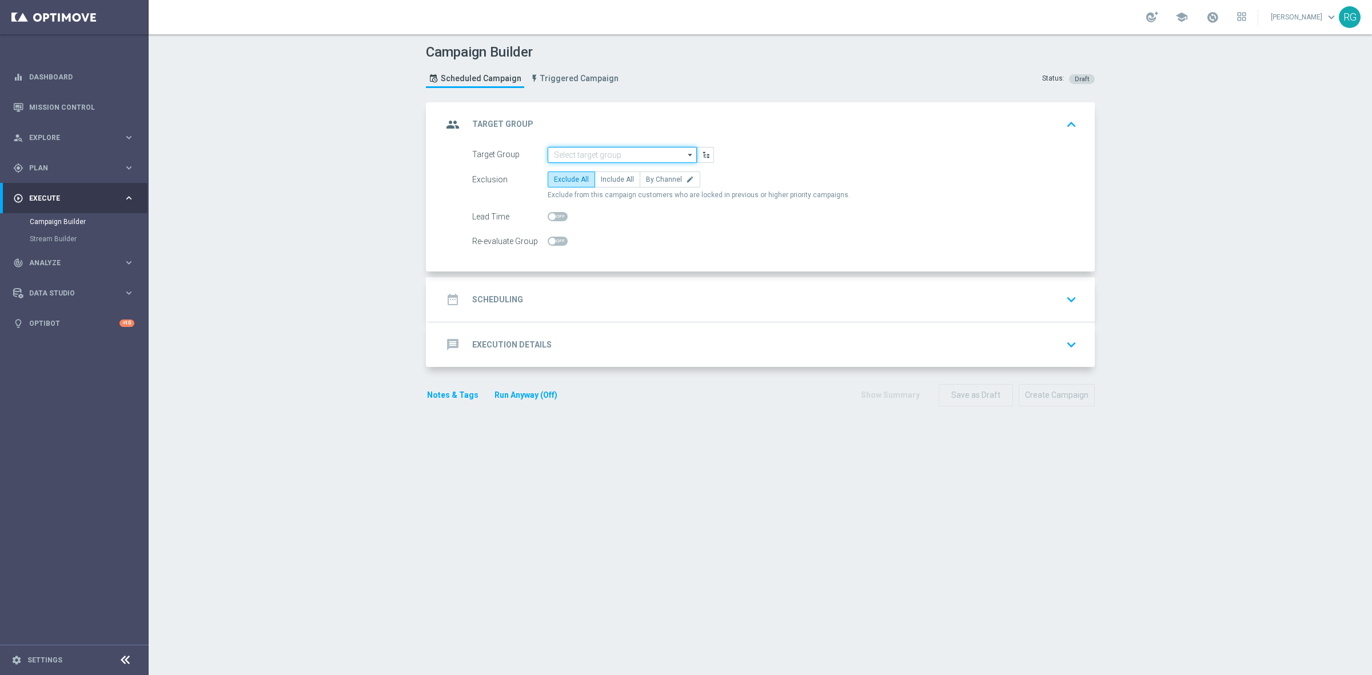
click at [607, 152] on input at bounding box center [622, 155] width 149 height 16
click at [607, 190] on div "9.25.25 L2 Print updated" at bounding box center [590, 189] width 73 height 10
type input "9.25.25 L2 Print updated"
click at [654, 177] on span "By Channel" at bounding box center [664, 180] width 36 height 8
click at [654, 178] on input "By Channel edit" at bounding box center [649, 181] width 7 height 7
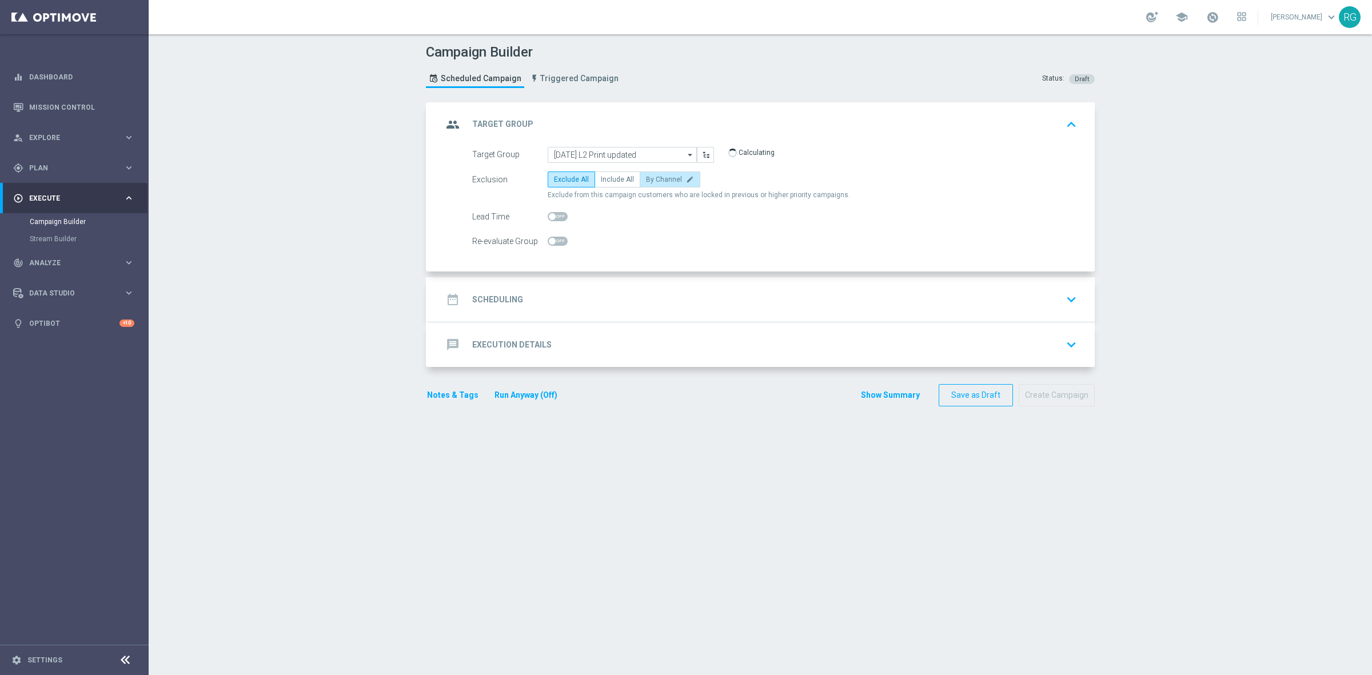
radio input "true"
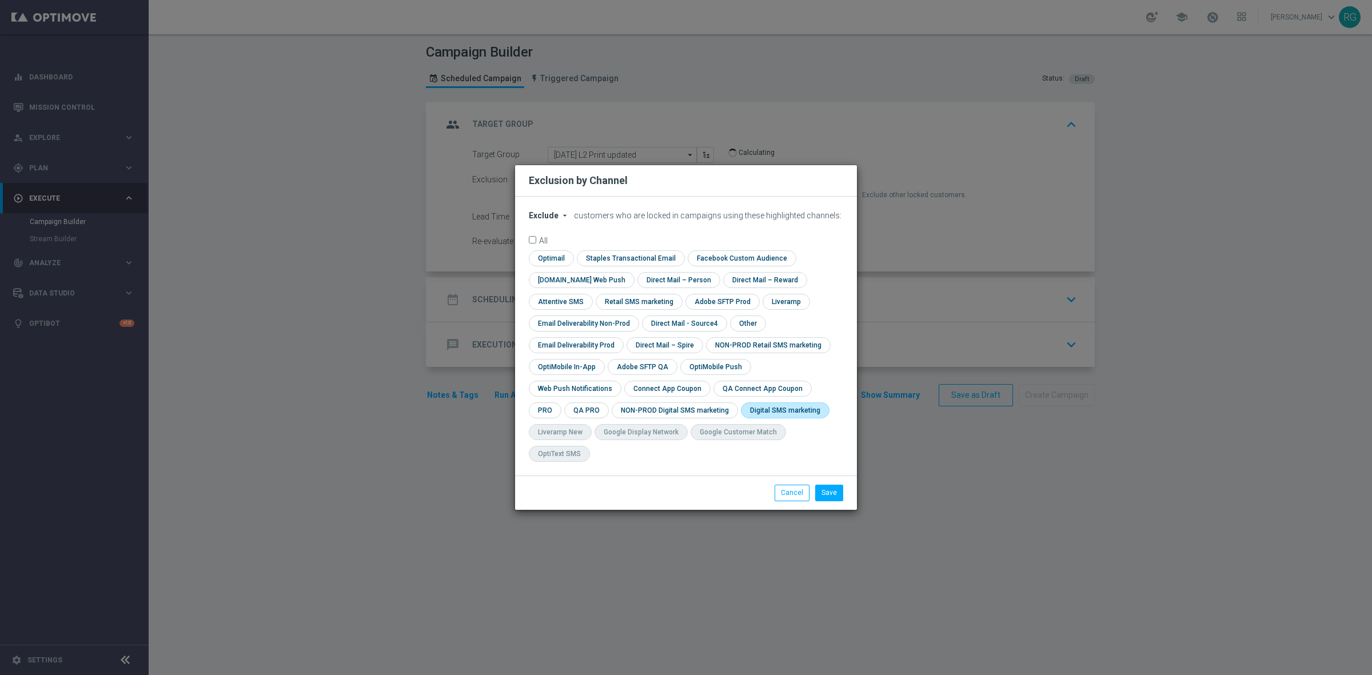
click at [741, 418] on input "checkbox" at bounding box center [783, 410] width 84 height 15
checkbox input "true"
click at [823, 476] on div "Save Cancel" at bounding box center [686, 493] width 342 height 34
click at [839, 485] on button "Save" at bounding box center [829, 493] width 28 height 16
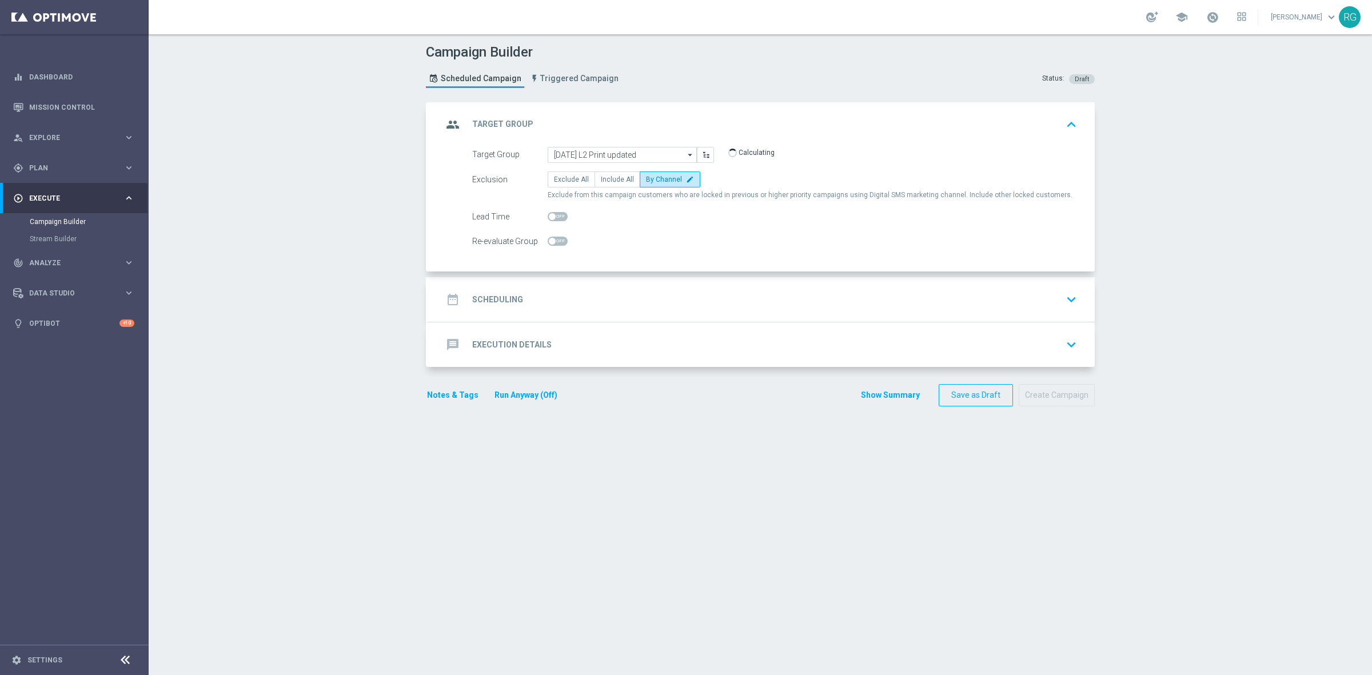
click at [561, 216] on span at bounding box center [558, 216] width 20 height 9
click at [561, 216] on input "checkbox" at bounding box center [558, 216] width 20 height 9
checkbox input "true"
click at [588, 292] on div "date_range Scheduling keyboard_arrow_down" at bounding box center [762, 300] width 639 height 22
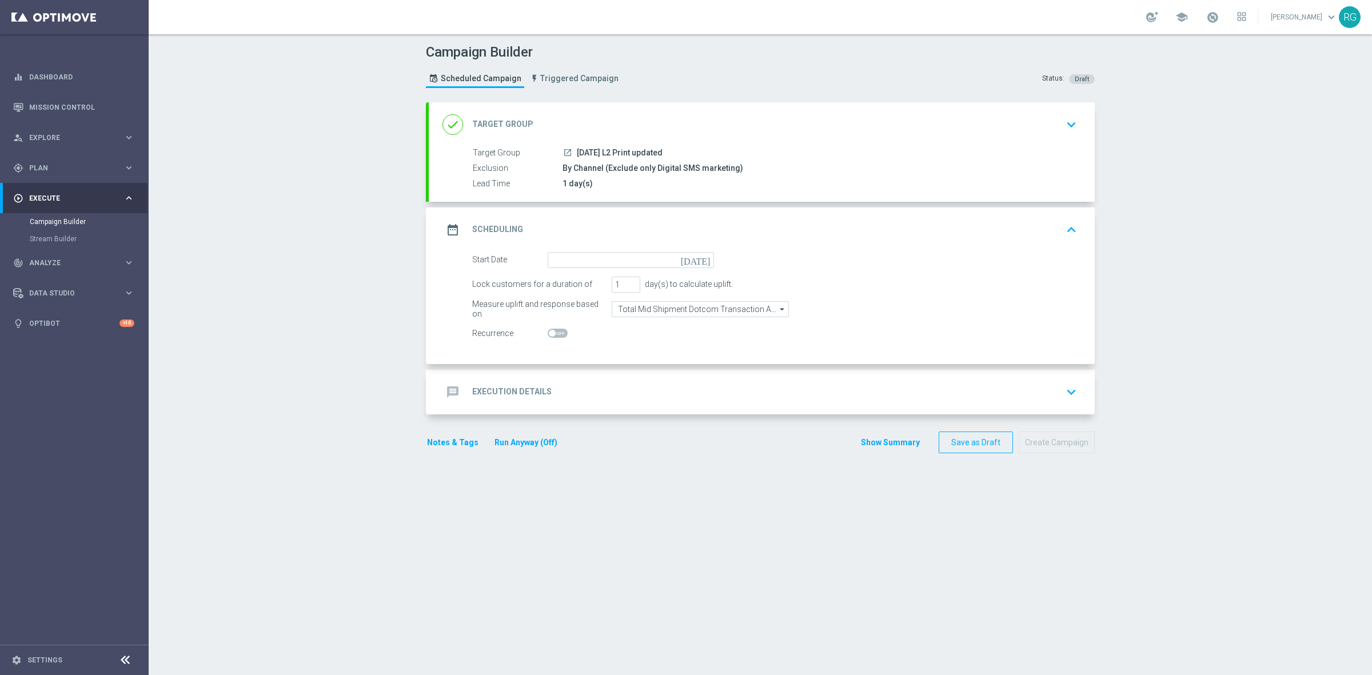
click at [699, 260] on icon "[DATE]" at bounding box center [698, 258] width 34 height 13
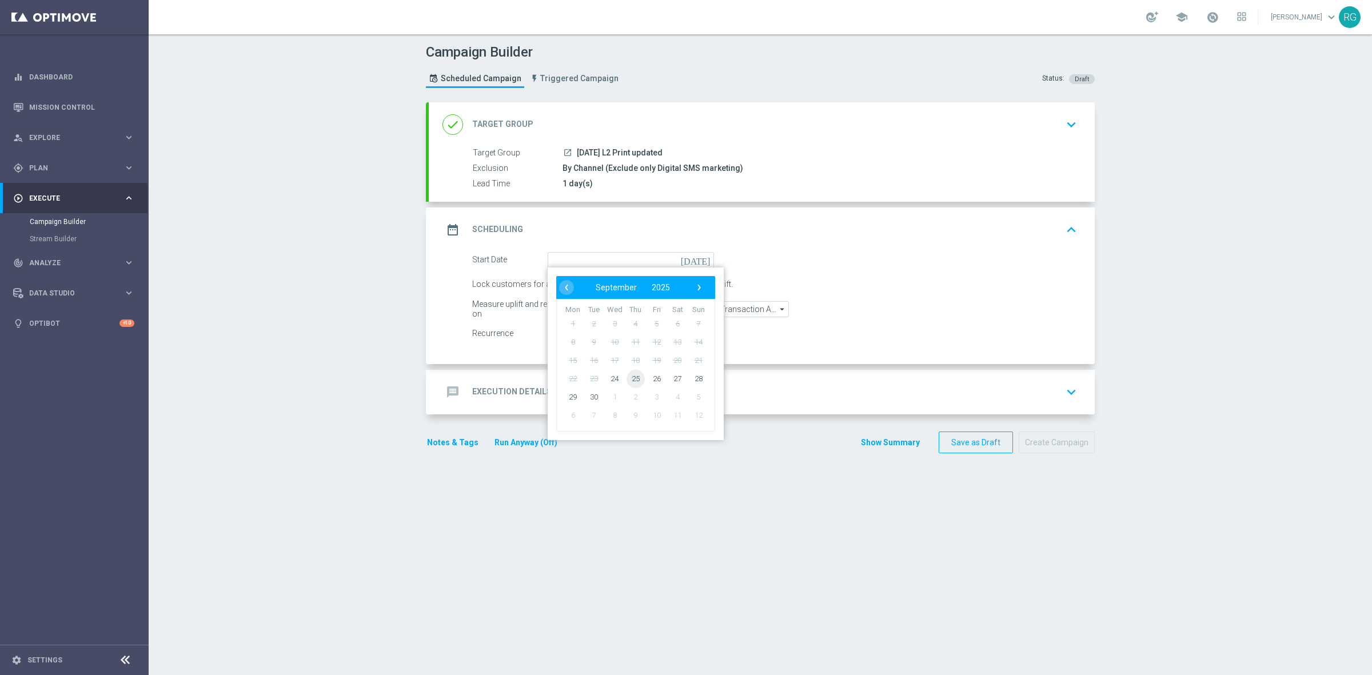
click at [627, 378] on span "25" at bounding box center [636, 378] width 18 height 18
type input "25 Sep 2025"
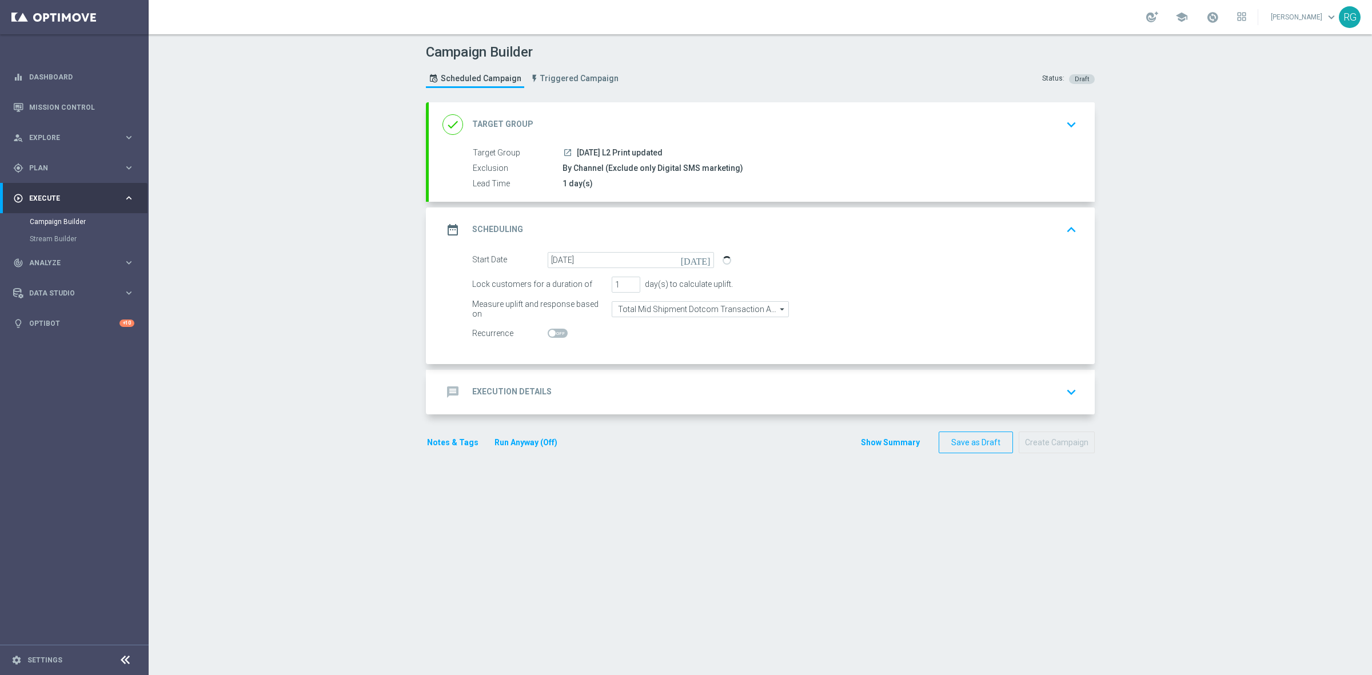
click at [569, 384] on div "message Execution Details keyboard_arrow_down" at bounding box center [762, 392] width 639 height 22
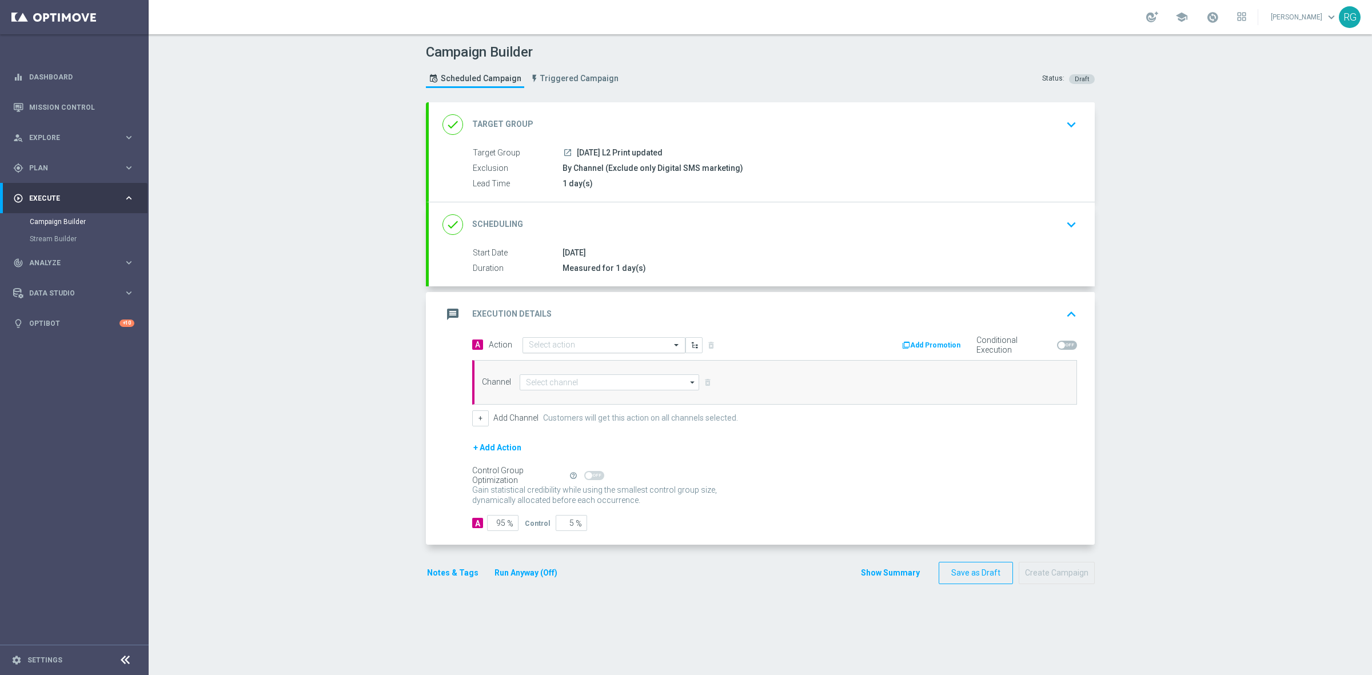
click at [544, 344] on input "text" at bounding box center [593, 346] width 128 height 10
type input "sms"
click at [539, 401] on label "SMS_Awareness" at bounding box center [553, 403] width 49 height 10
click at [542, 379] on input at bounding box center [610, 383] width 180 height 16
click at [562, 399] on div "Attentive SMS" at bounding box center [548, 399] width 44 height 10
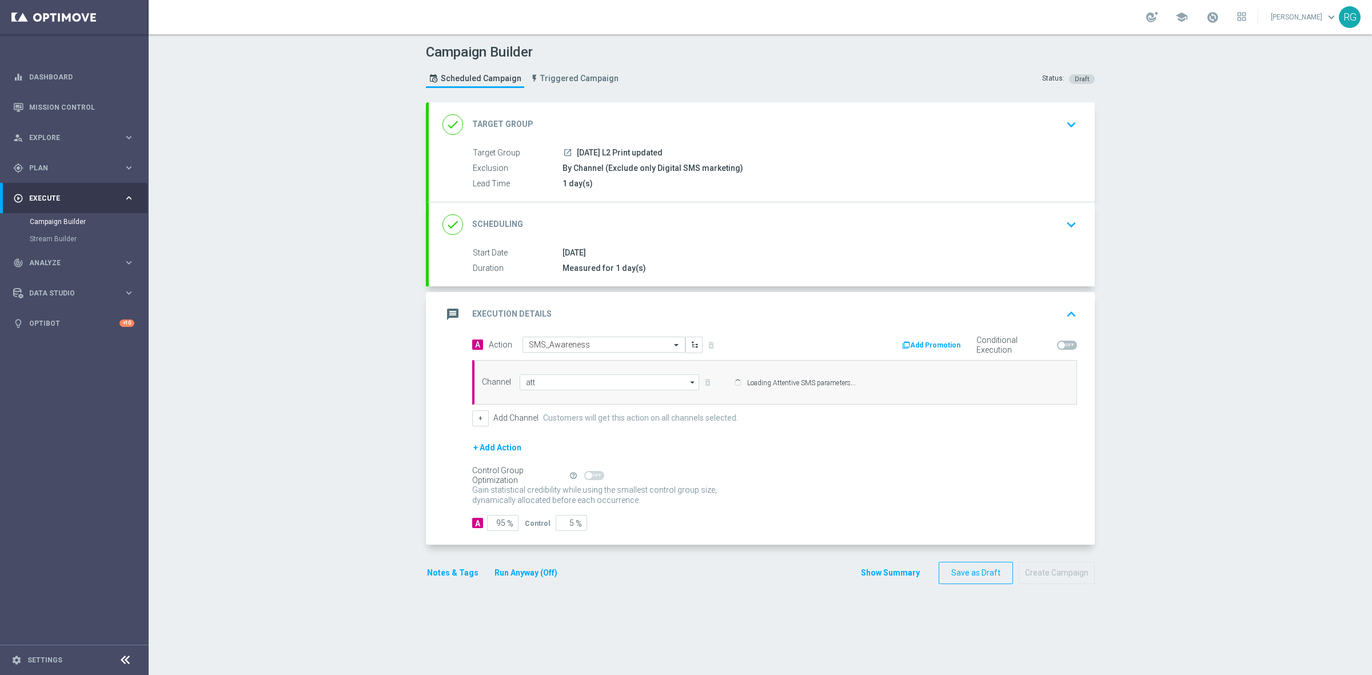
type input "Attentive SMS"
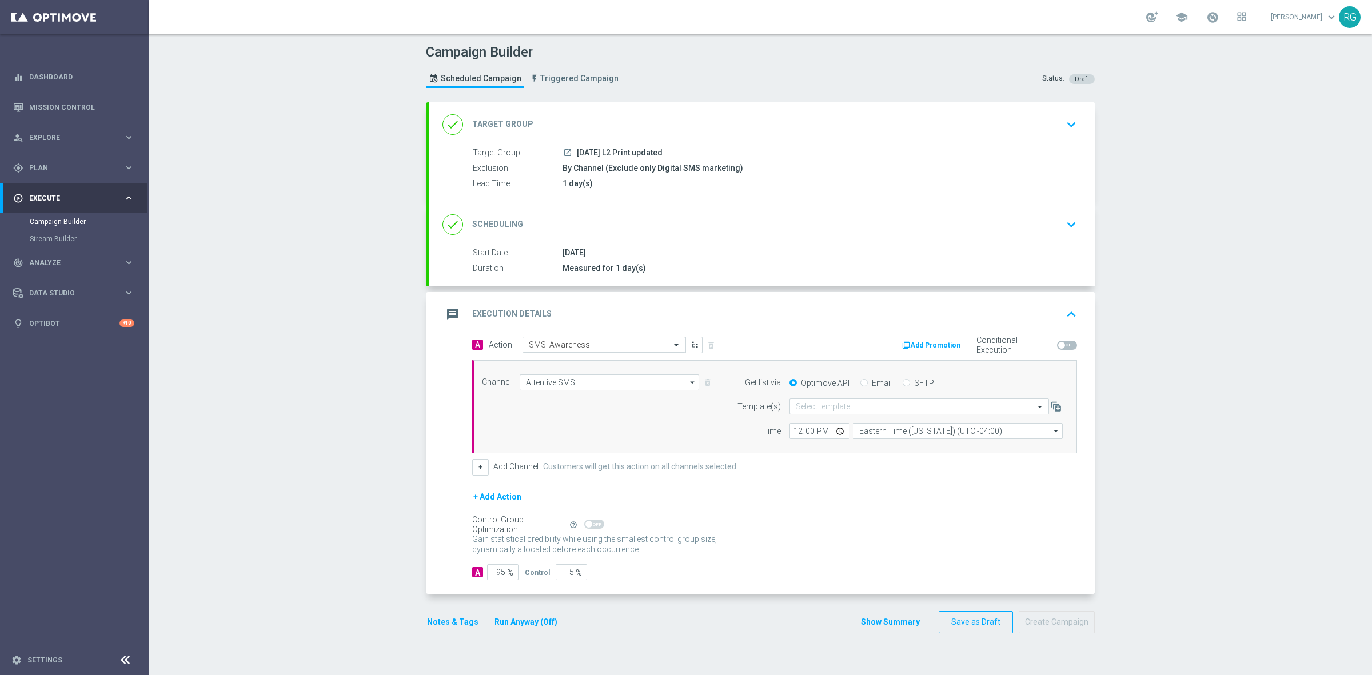
click at [903, 382] on input "SFTP" at bounding box center [906, 383] width 7 height 7
radio input "true"
click at [873, 404] on input "text" at bounding box center [908, 407] width 224 height 10
click at [862, 423] on div "Default Template" at bounding box center [919, 424] width 247 height 19
click at [460, 613] on div "Notes & Tags Run Anyway (Off)" at bounding box center [499, 622] width 146 height 22
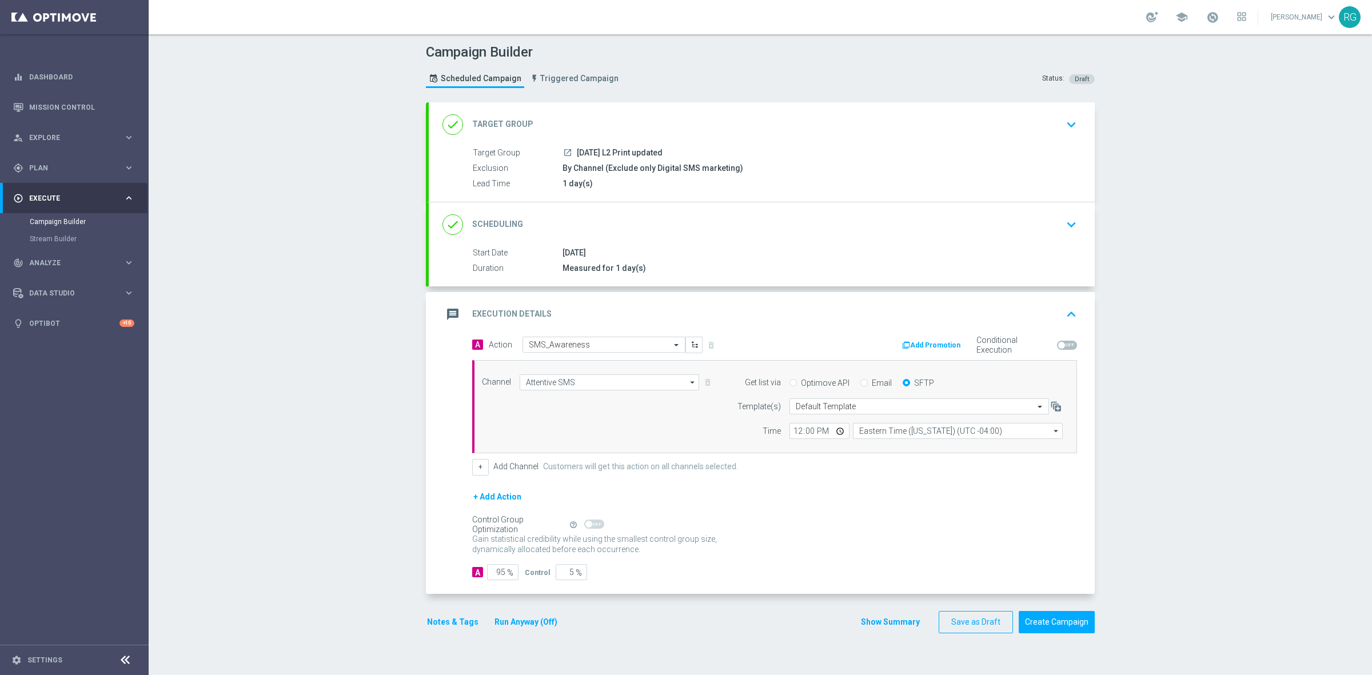
click at [453, 613] on div "Notes & Tags Run Anyway (Off)" at bounding box center [499, 622] width 146 height 22
click at [455, 622] on button "Notes & Tags" at bounding box center [453, 622] width 54 height 14
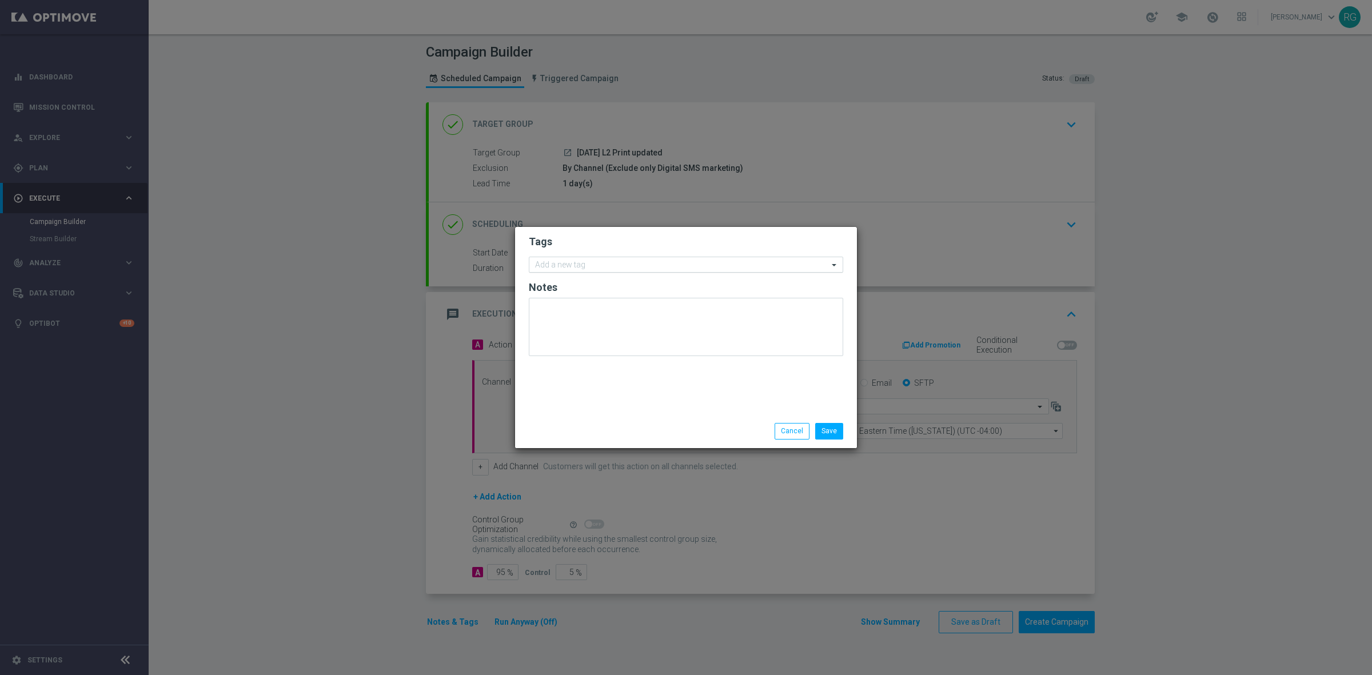
click at [639, 263] on input "text" at bounding box center [681, 266] width 293 height 10
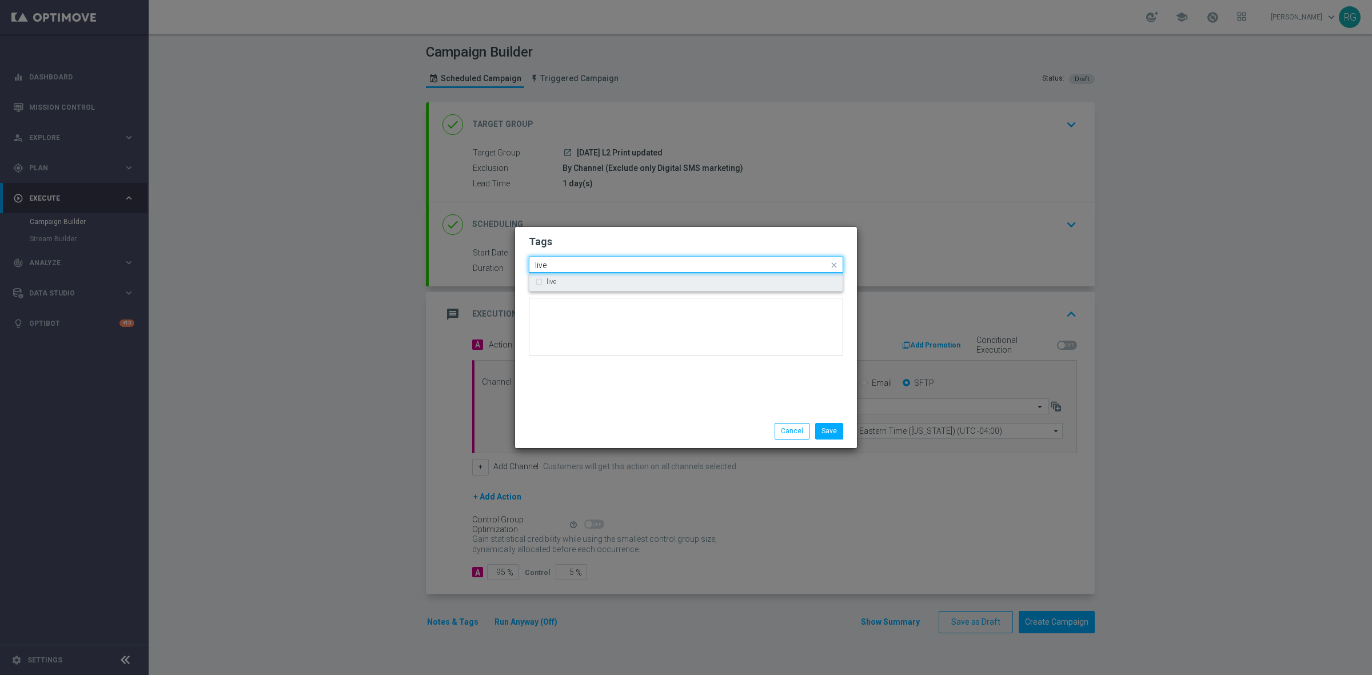
click at [588, 281] on div "live" at bounding box center [692, 281] width 290 height 7
type input "live"
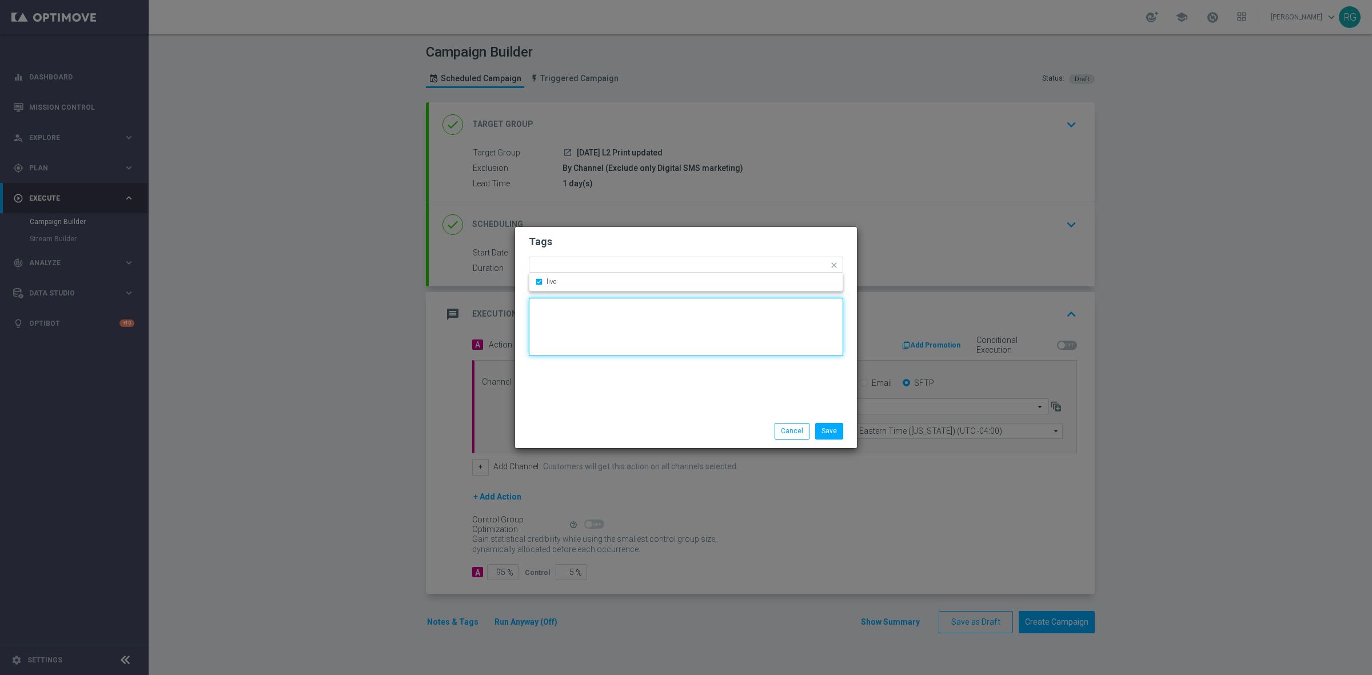
click at [580, 324] on textarea at bounding box center [686, 327] width 315 height 58
click at [579, 269] on input "text" at bounding box center [697, 266] width 263 height 10
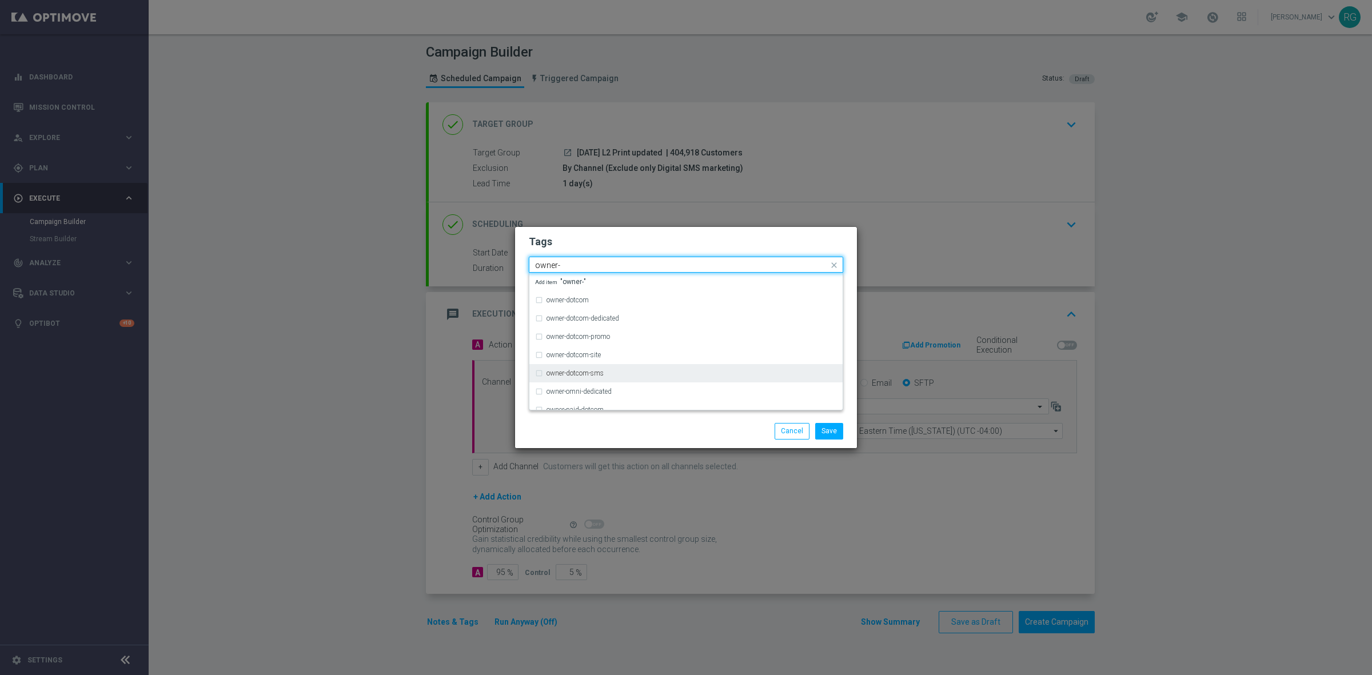
click at [621, 370] on div "owner-dotcom-sms" at bounding box center [692, 373] width 290 height 7
type input "owner-"
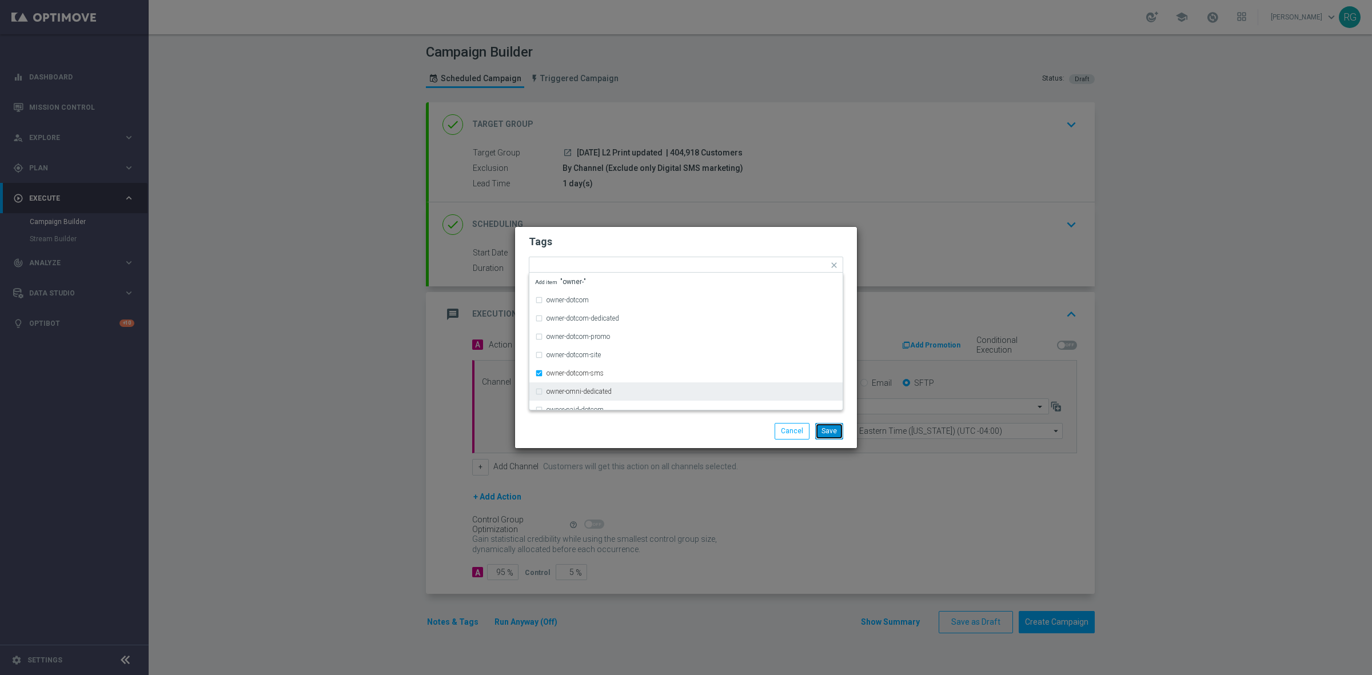
click at [823, 432] on button "Save" at bounding box center [829, 431] width 28 height 16
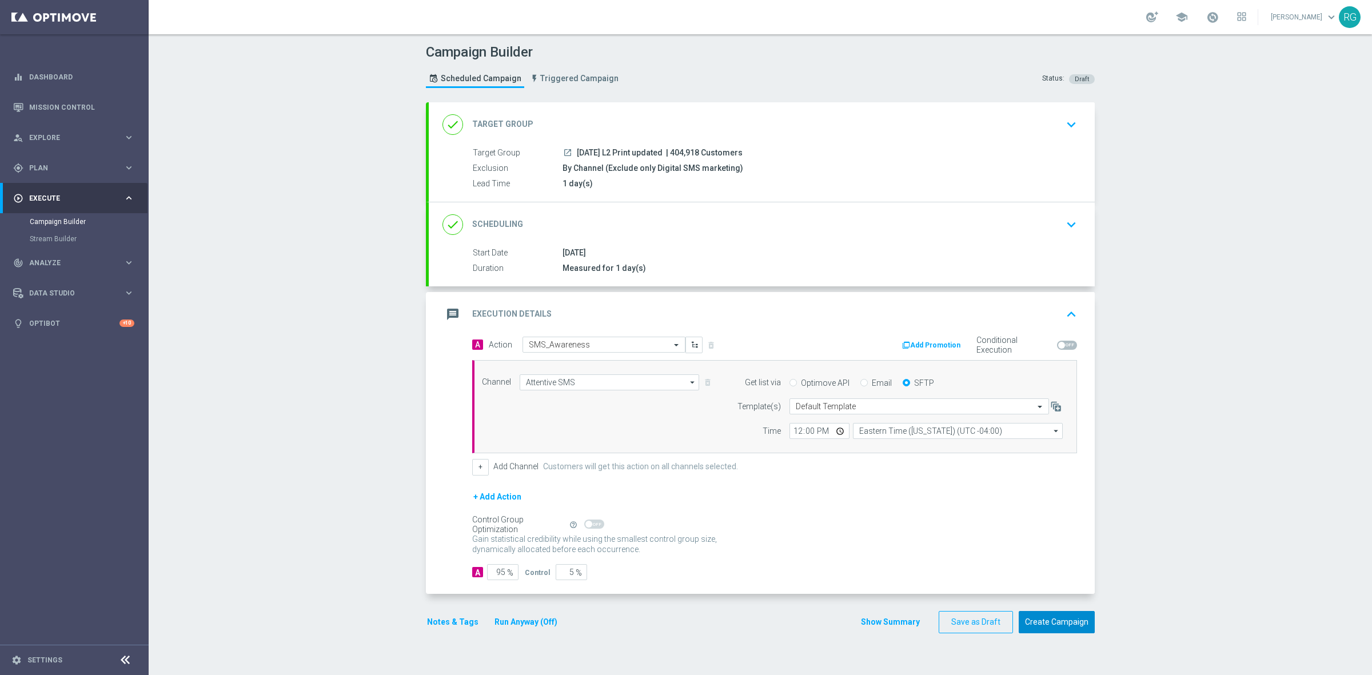
click at [1050, 622] on button "Create Campaign" at bounding box center [1057, 622] width 76 height 22
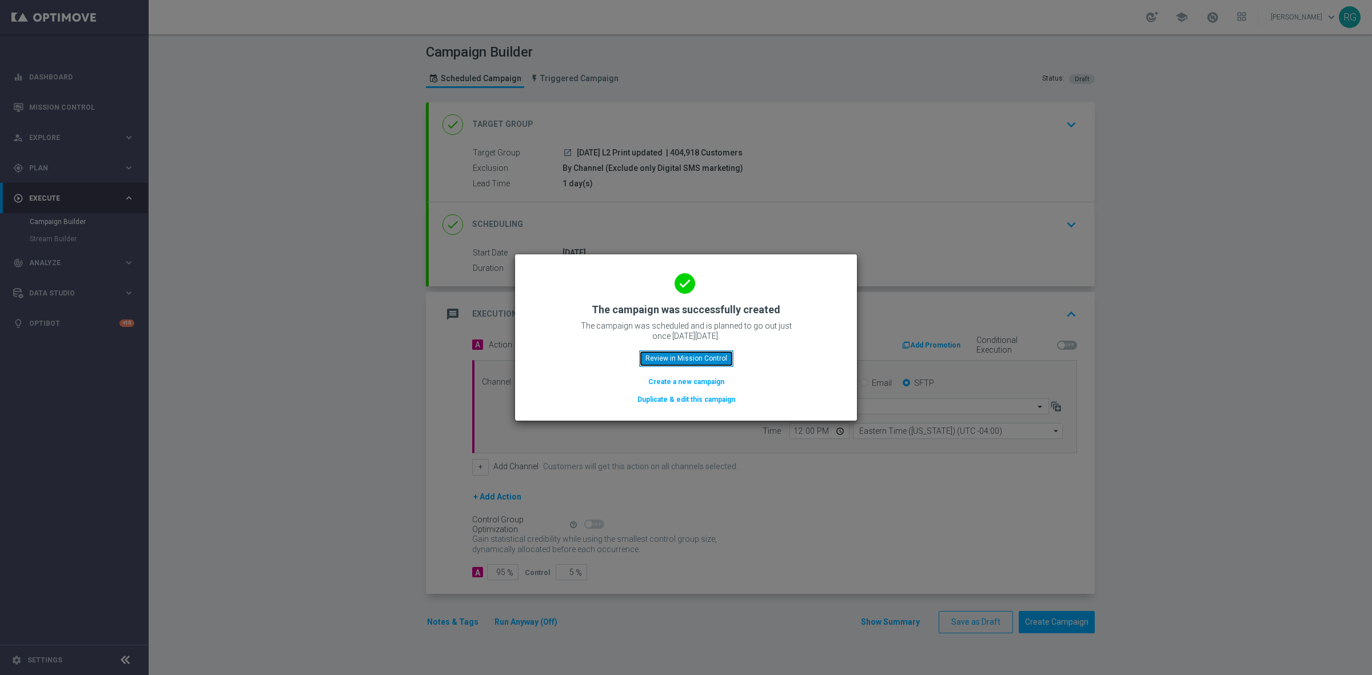
click at [712, 353] on button "Review in Mission Control" at bounding box center [686, 359] width 94 height 16
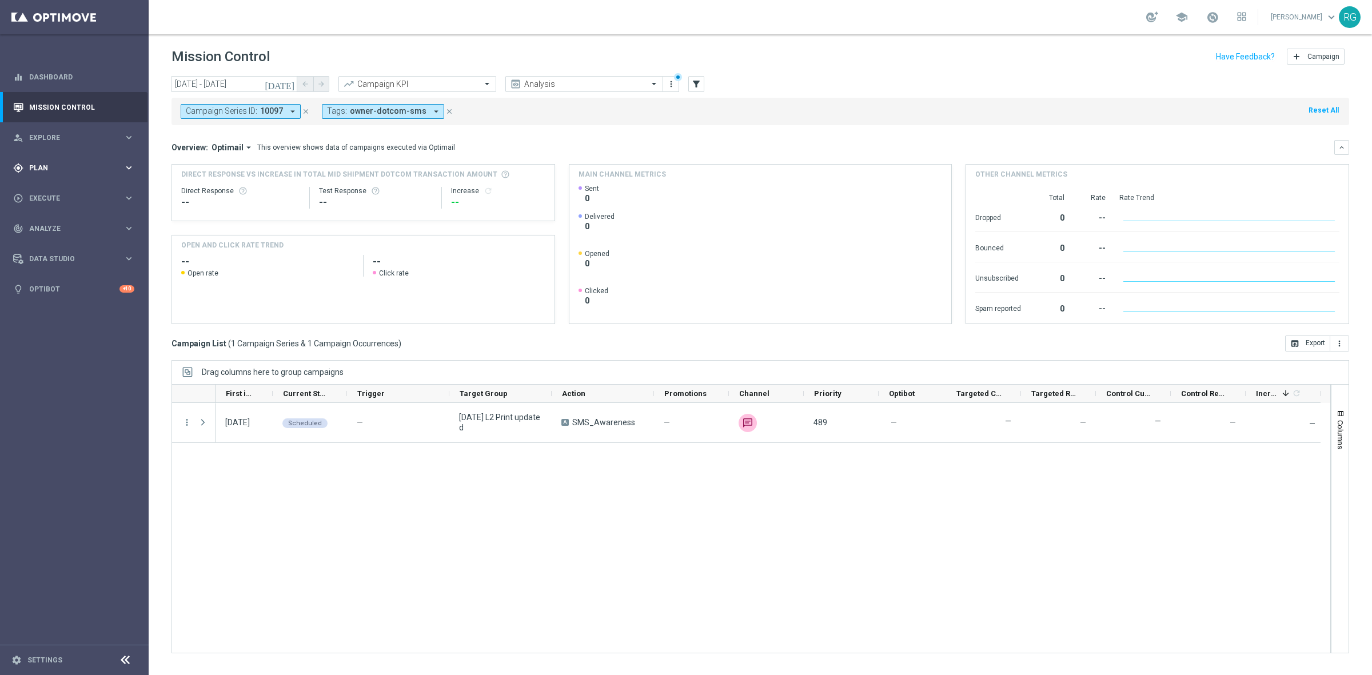
click at [63, 173] on div "gps_fixed Plan keyboard_arrow_right" at bounding box center [74, 168] width 148 height 30
drag, startPoint x: 64, startPoint y: 193, endPoint x: 576, endPoint y: 0, distance: 547.1
click at [64, 193] on link "Target Groups" at bounding box center [74, 191] width 89 height 9
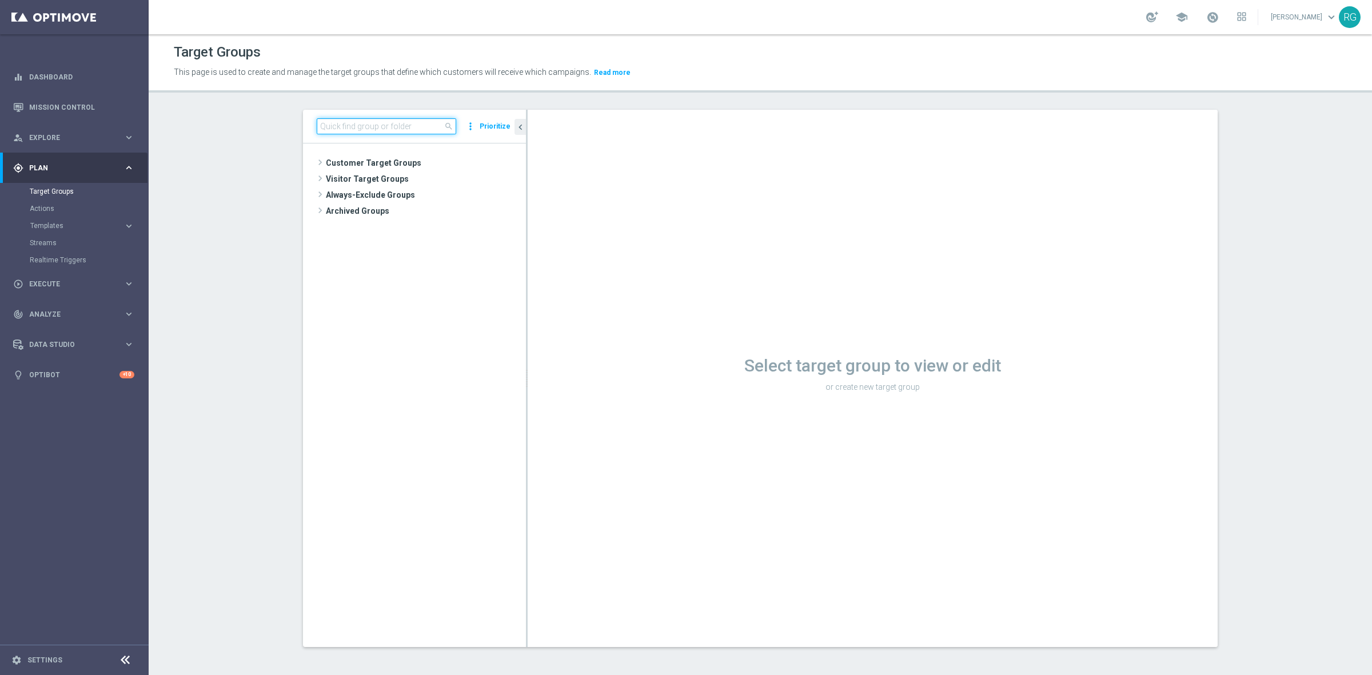
click at [363, 130] on input at bounding box center [387, 126] width 140 height 16
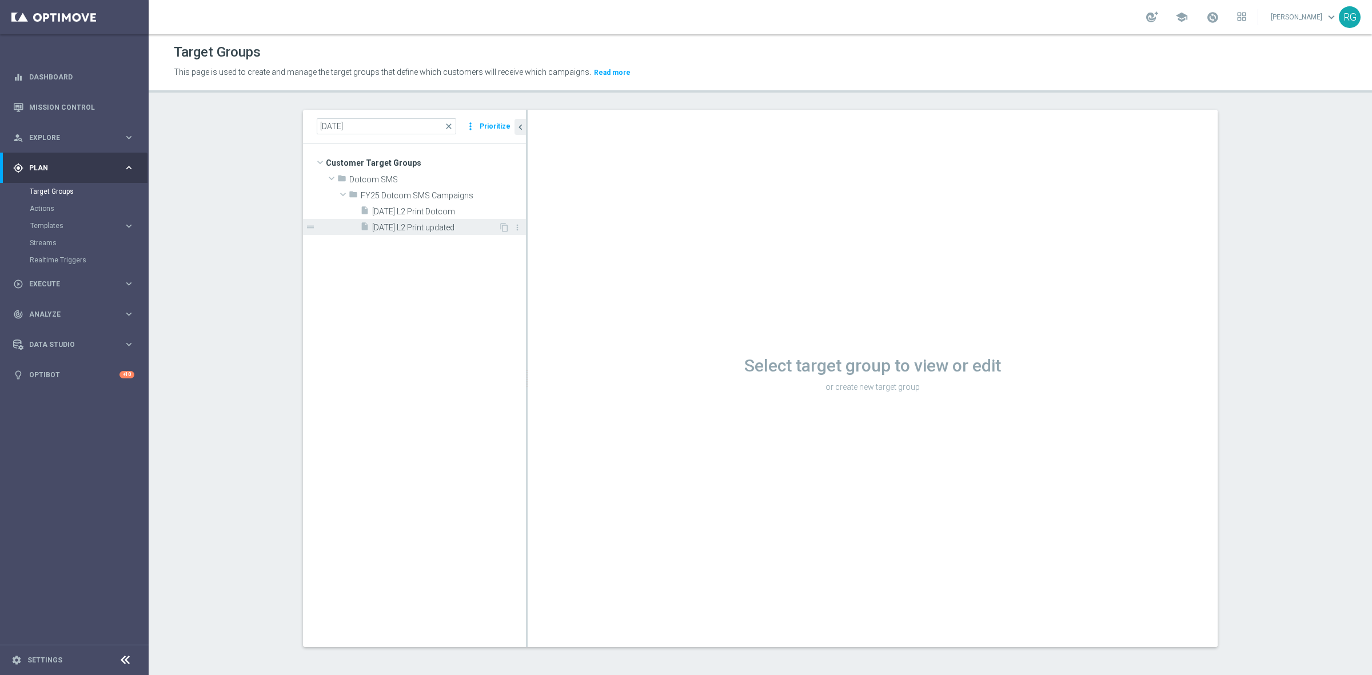
click at [402, 229] on span "9.25.25 L2 Print updated" at bounding box center [435, 228] width 126 height 10
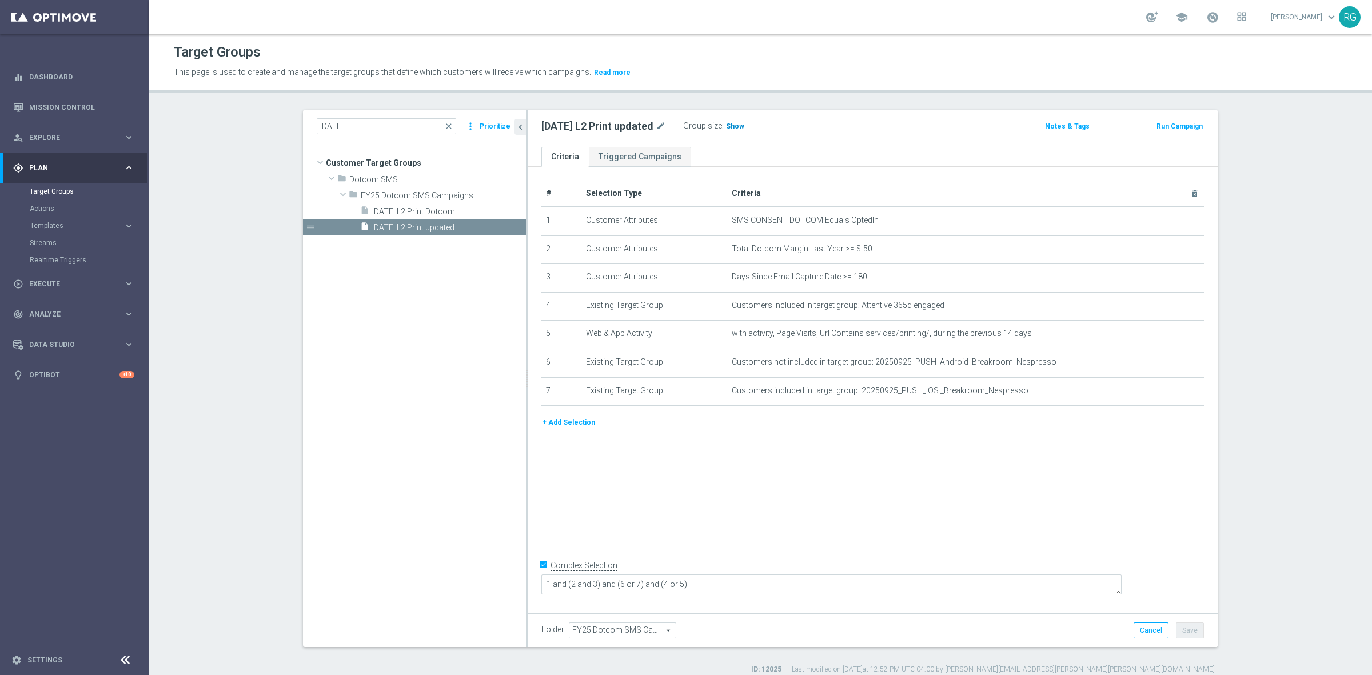
click at [736, 124] on span "Show" at bounding box center [735, 126] width 18 height 8
click at [367, 126] on input "[DATE]" at bounding box center [387, 126] width 140 height 16
click at [329, 125] on input "[DATE]" at bounding box center [387, 126] width 140 height 16
type input "9.29.25"
click at [408, 204] on div "insert_drive_file 9.29.25 K-cups" at bounding box center [429, 211] width 138 height 16
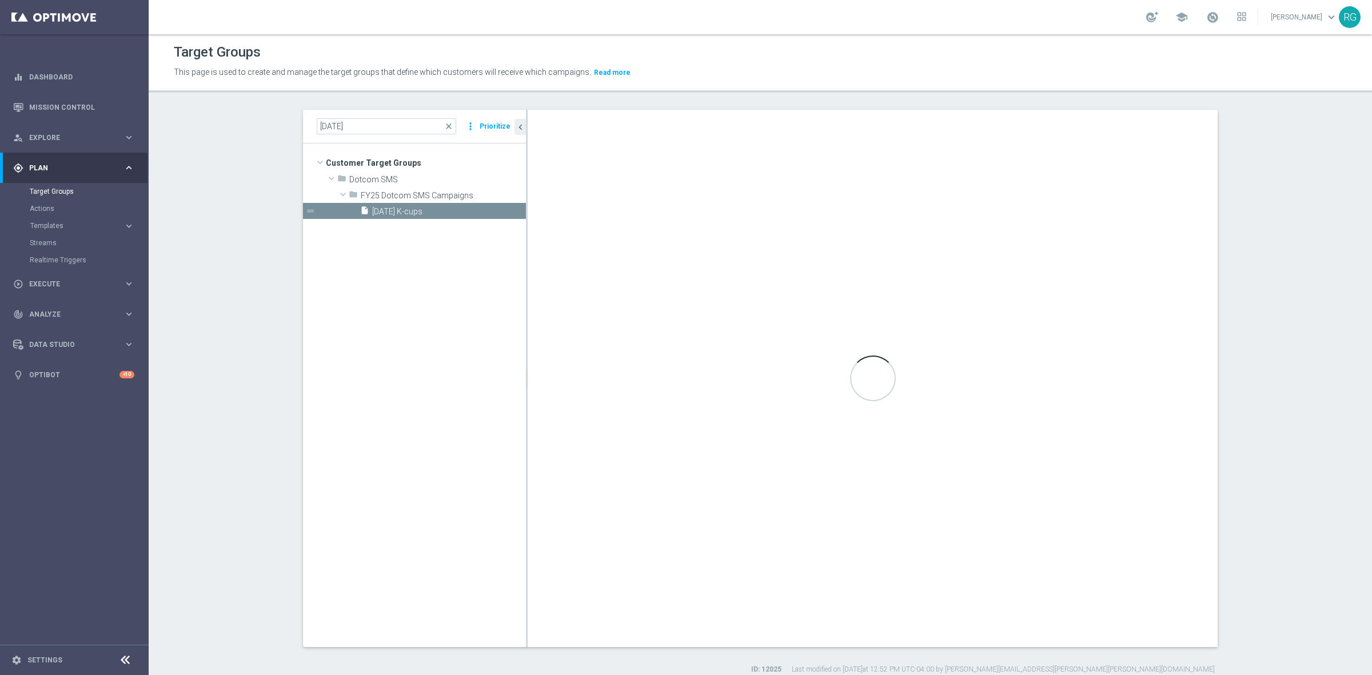
checkbox input "false"
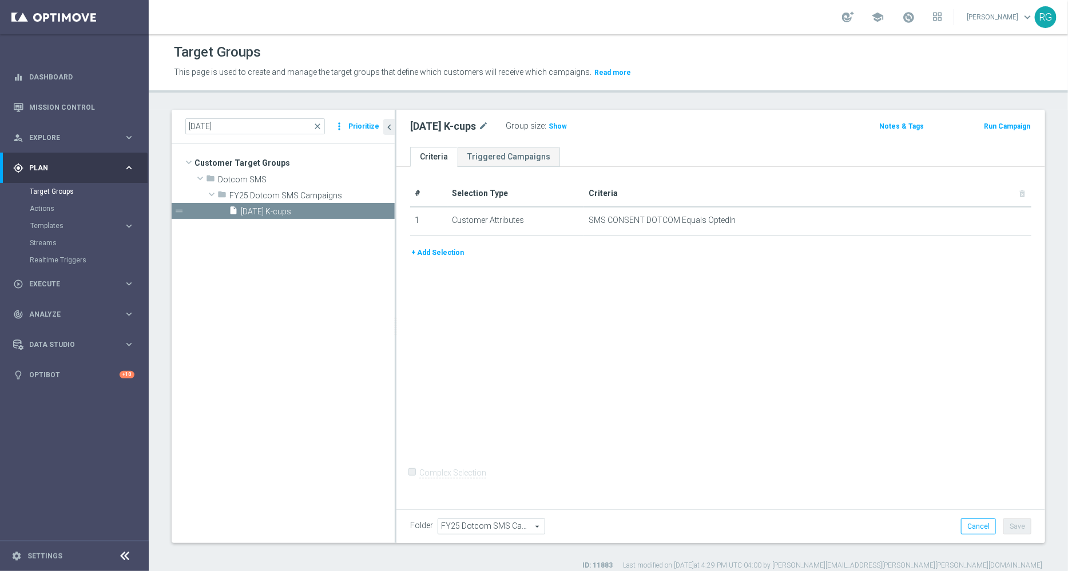
click at [742, 55] on div "Target Groups" at bounding box center [608, 52] width 869 height 22
click at [721, 57] on div "Target Groups" at bounding box center [608, 52] width 869 height 22
